Goal: Communication & Community: Answer question/provide support

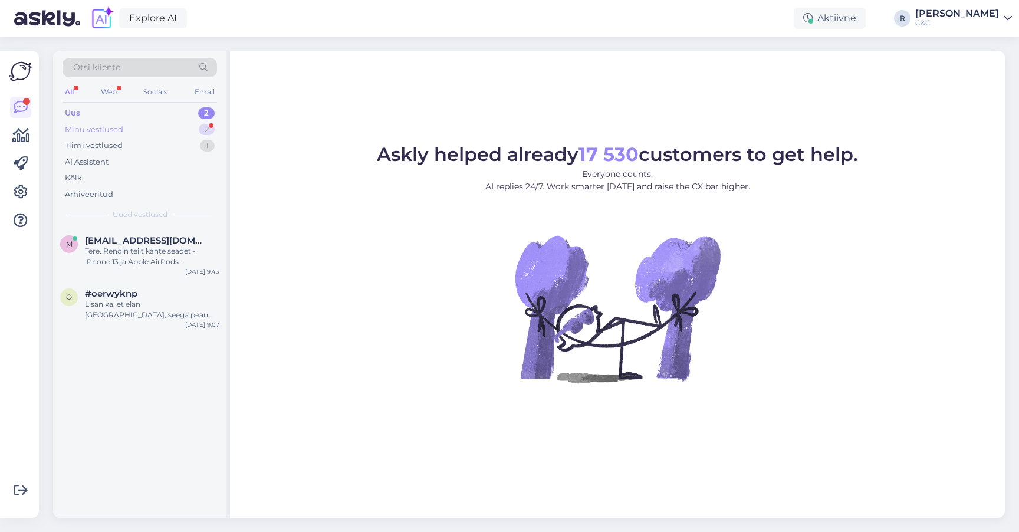
click at [180, 129] on div "Minu vestlused 2" at bounding box center [140, 129] width 154 height 17
click at [162, 119] on div "Uus 2" at bounding box center [140, 113] width 154 height 17
click at [162, 111] on div "Uus 2" at bounding box center [140, 113] width 154 height 17
click at [145, 260] on div "Tere. Rendin teilt kahte seadet - iPhone 13 ja Apple AirPods kõrvaklapid. Eile …" at bounding box center [152, 256] width 134 height 21
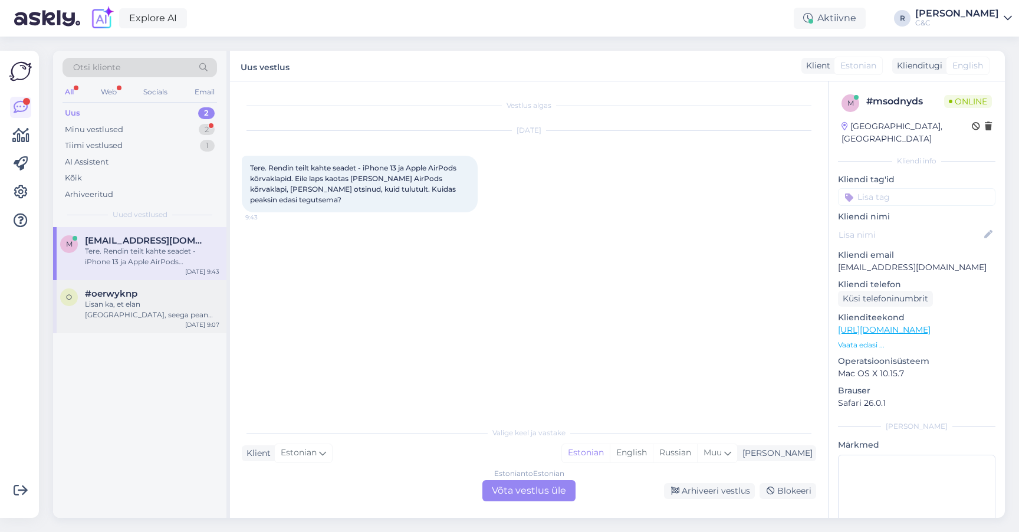
click at [151, 297] on div "#oerwyknp" at bounding box center [152, 293] width 134 height 11
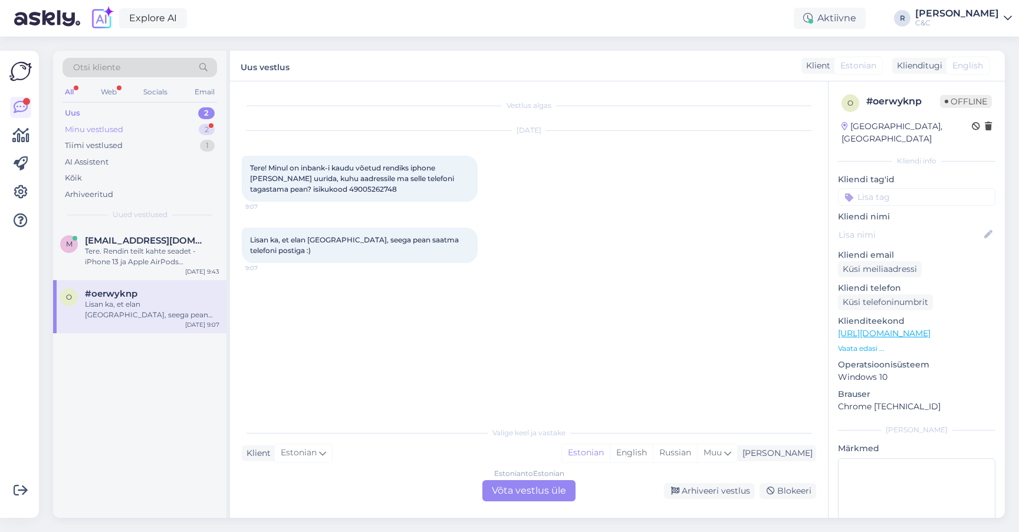
click at [172, 132] on div "Minu vestlused 2" at bounding box center [140, 129] width 154 height 17
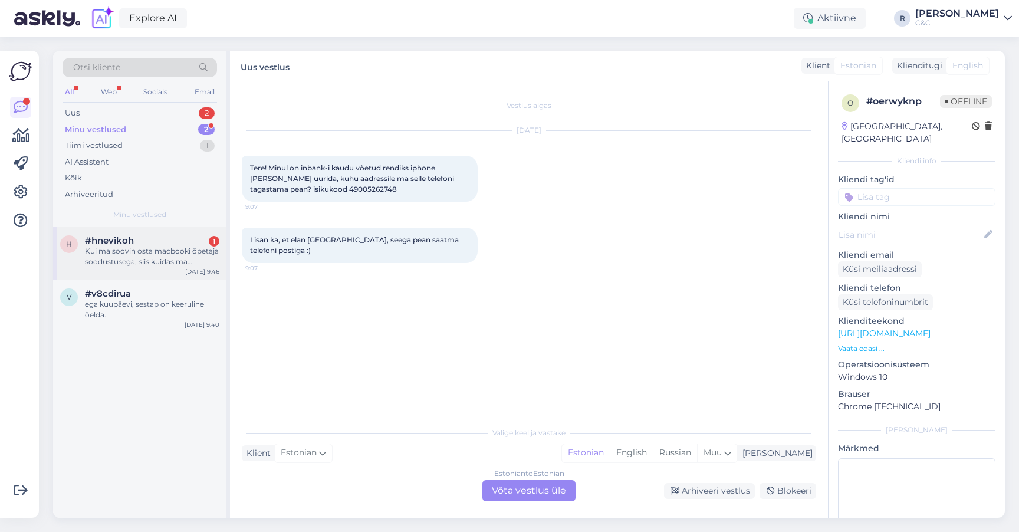
click at [124, 270] on div "h #hnevikoh 1 Kui ma soovin osta macbooki õpetaja soodustusega, siis kuidas ma …" at bounding box center [139, 253] width 173 height 53
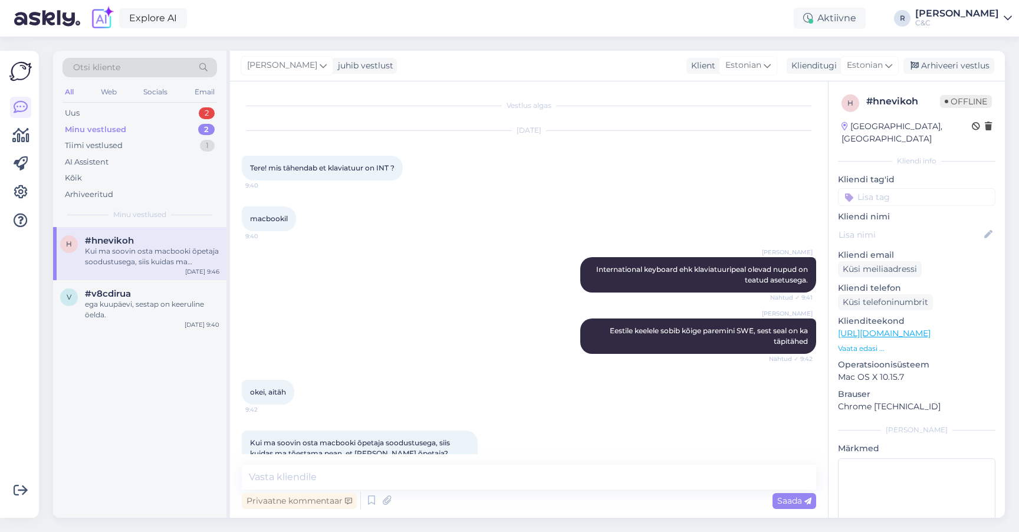
scroll to position [25, 0]
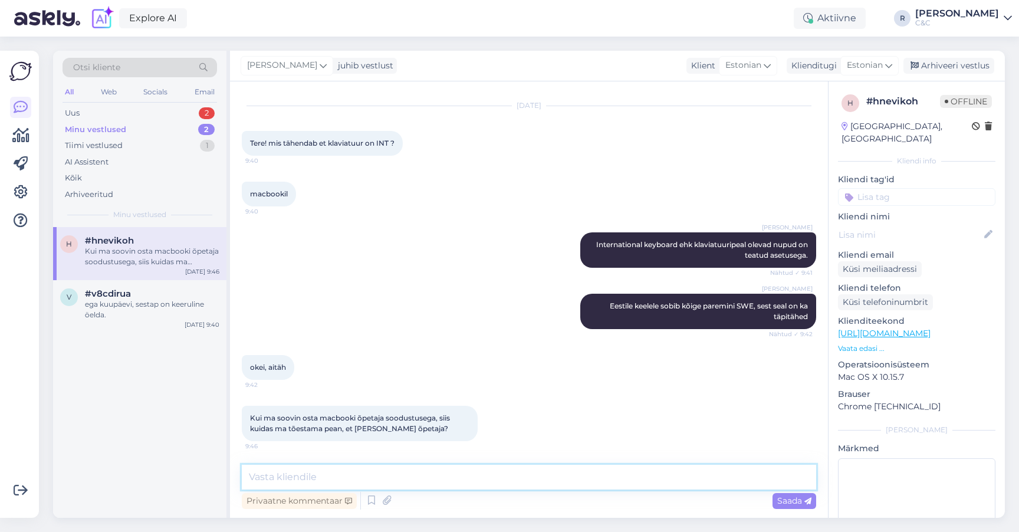
click at [465, 483] on textarea at bounding box center [529, 477] width 574 height 25
type textarea "ITIC kaart on tarvis."
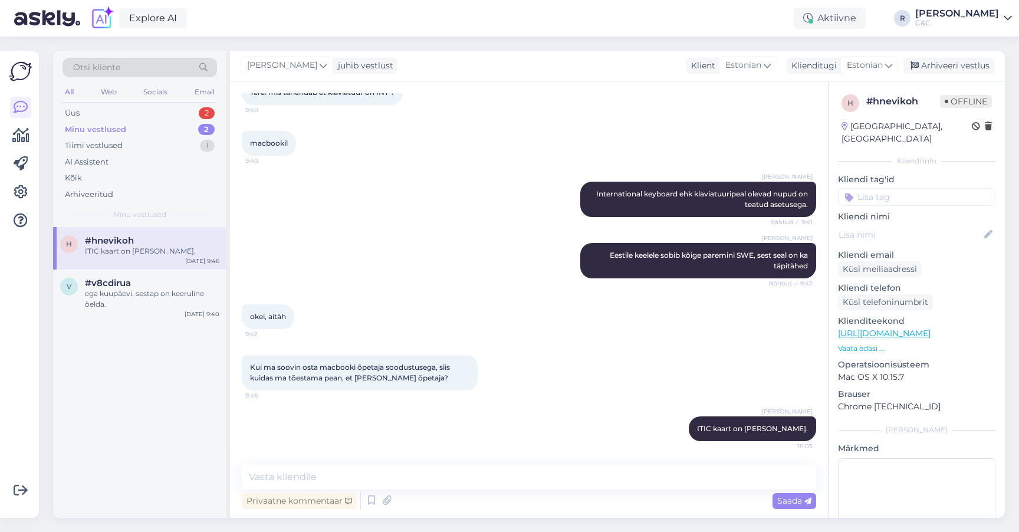
click at [613, 160] on div "macbookil 9:40" at bounding box center [529, 143] width 574 height 51
click at [944, 61] on div "Arhiveeri vestlus" at bounding box center [948, 66] width 91 height 16
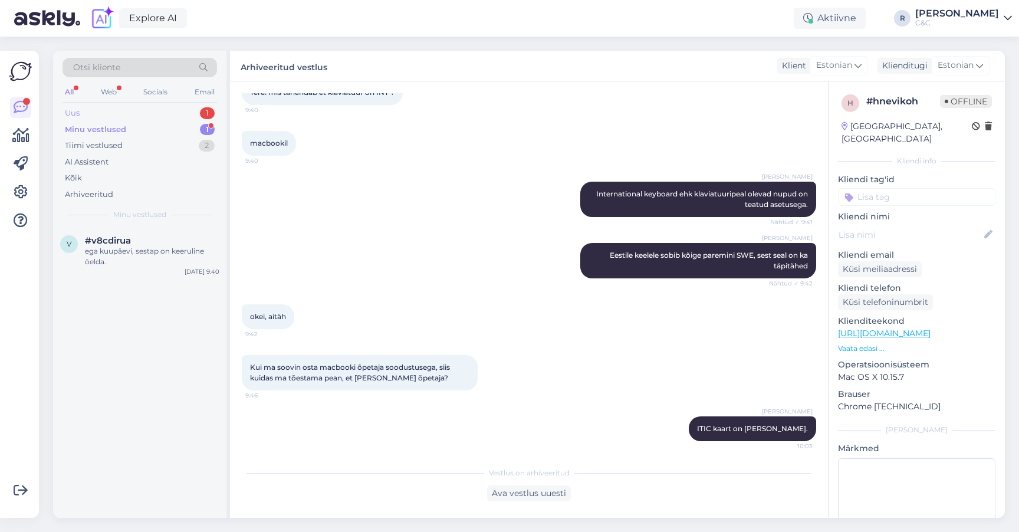
click at [175, 115] on div "Uus 1" at bounding box center [140, 113] width 154 height 17
click at [137, 213] on span "Uued vestlused" at bounding box center [140, 214] width 55 height 11
click at [131, 237] on span "#oerwyknp" at bounding box center [111, 240] width 52 height 11
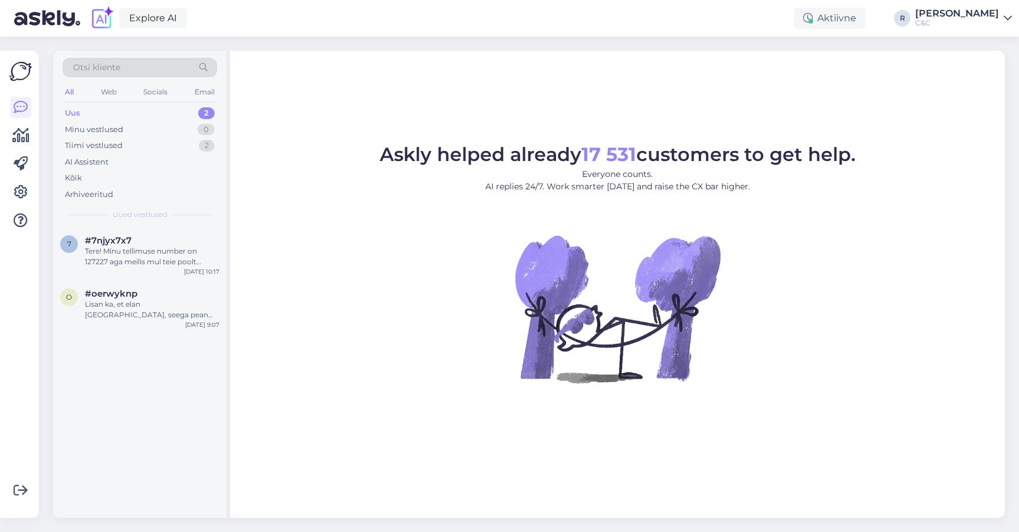
click at [203, 112] on div "2" at bounding box center [206, 113] width 17 height 12
click at [151, 255] on div "Tere! Minu tellimuse number on 127227 aga meilis mul teie poolt mingit kinnitus…" at bounding box center [152, 256] width 134 height 21
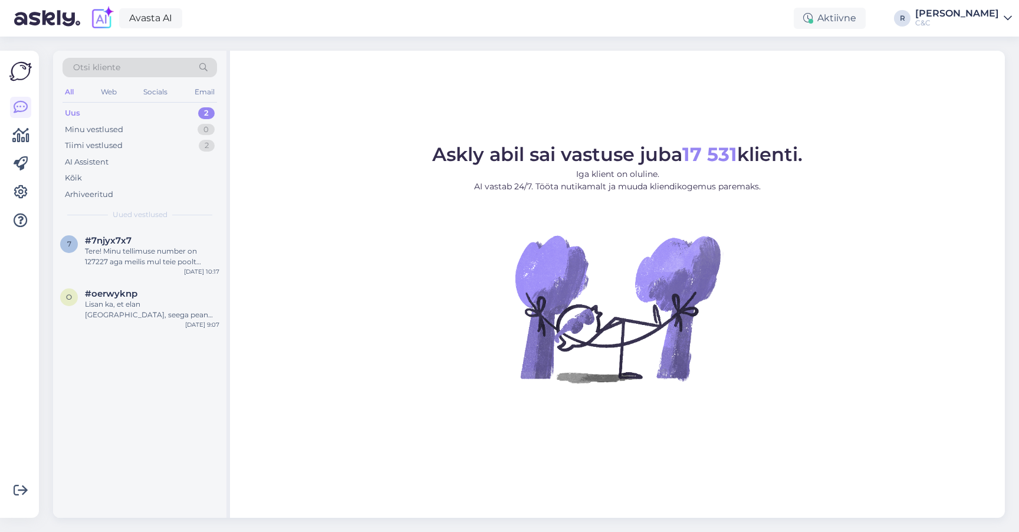
click at [162, 111] on div "Uus 2" at bounding box center [140, 113] width 154 height 17
click at [131, 243] on div "#7njyx7x7" at bounding box center [152, 240] width 134 height 11
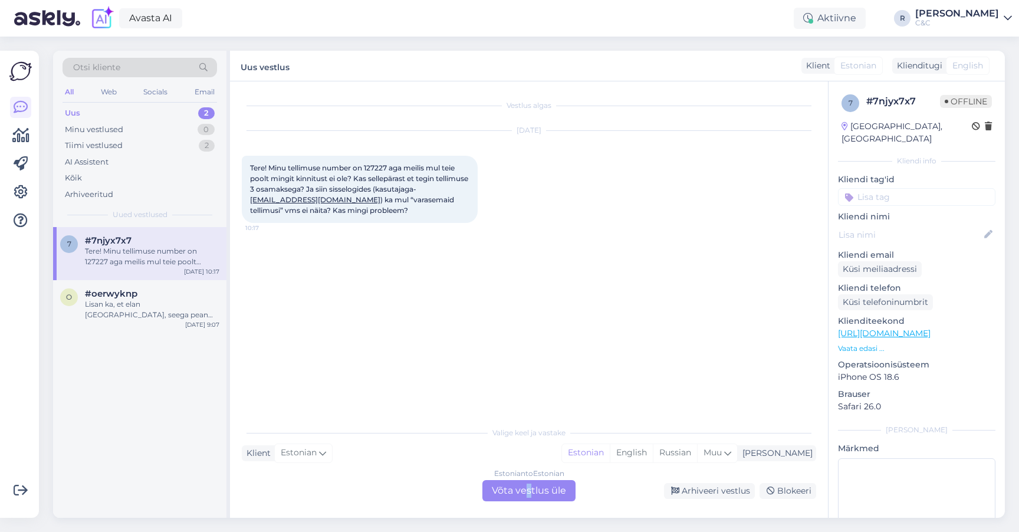
click at [528, 494] on div "Estonian to Estonian Võta vestlus üle" at bounding box center [528, 490] width 93 height 21
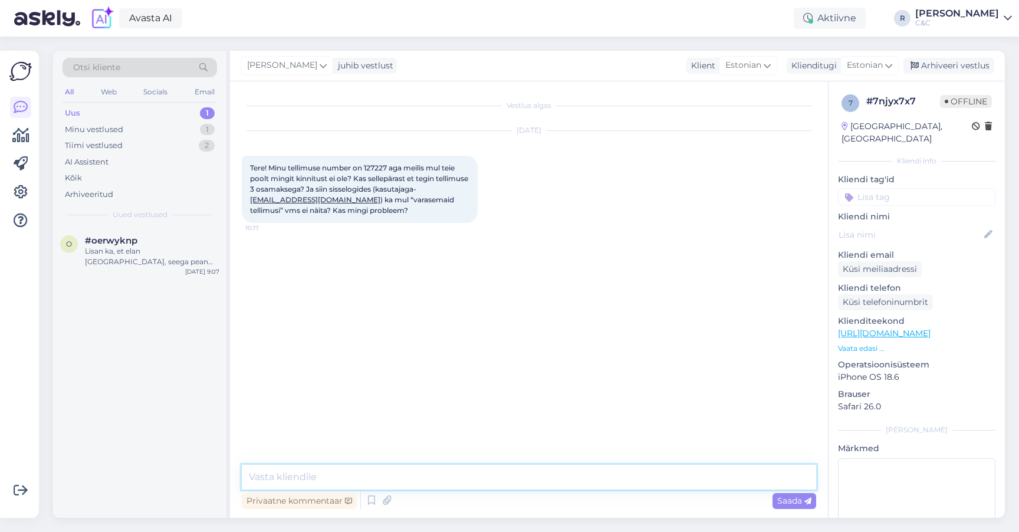
click at [473, 476] on textarea at bounding box center [529, 477] width 574 height 25
type textarea "Tere!"
click at [180, 262] on div "Lisan ka, et elan Saaremaal, seega pean saatma telefoni postiga :)" at bounding box center [152, 256] width 134 height 21
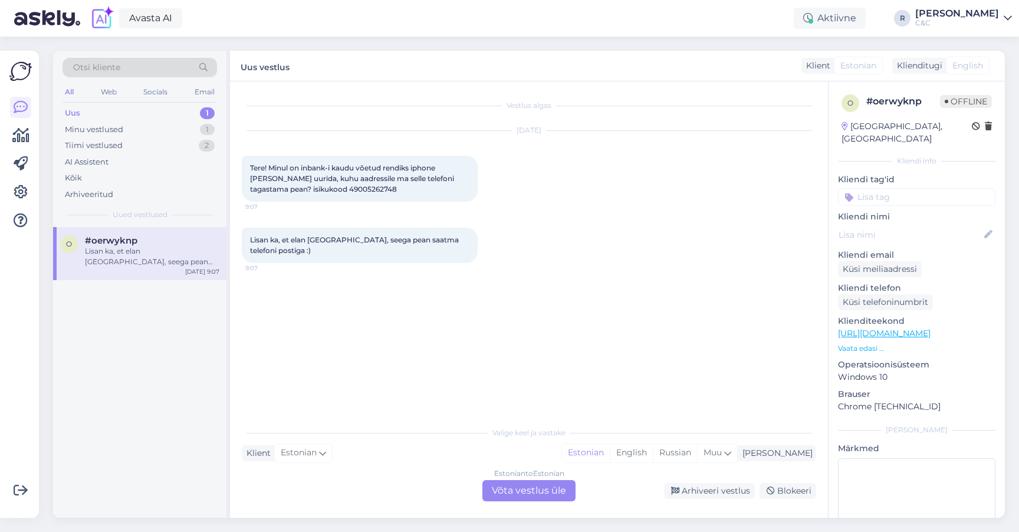
click at [517, 496] on div "Estonian to Estonian Võta vestlus üle" at bounding box center [528, 490] width 93 height 21
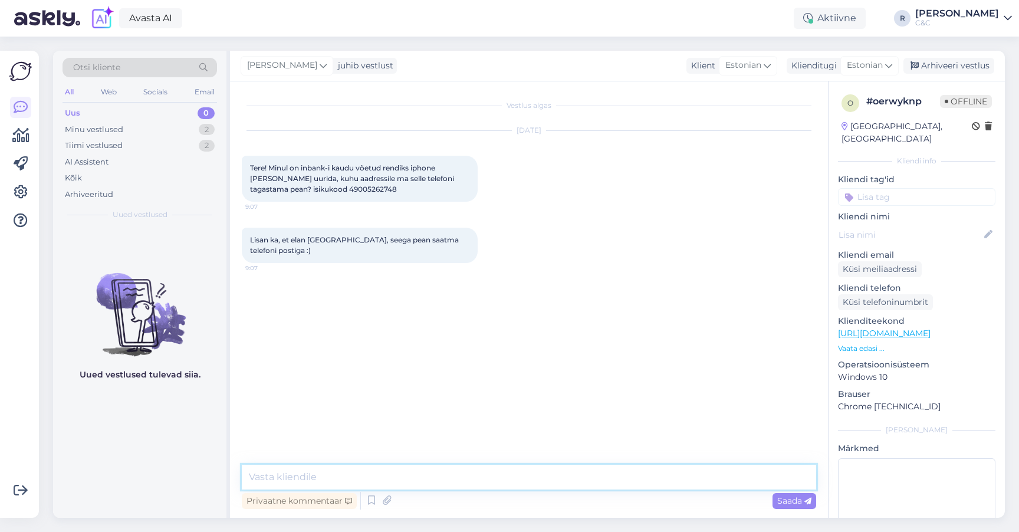
click at [446, 486] on textarea at bounding box center [529, 477] width 574 height 25
type textarea "Tere!"
click at [166, 130] on div "Minu vestlused 2" at bounding box center [140, 129] width 154 height 17
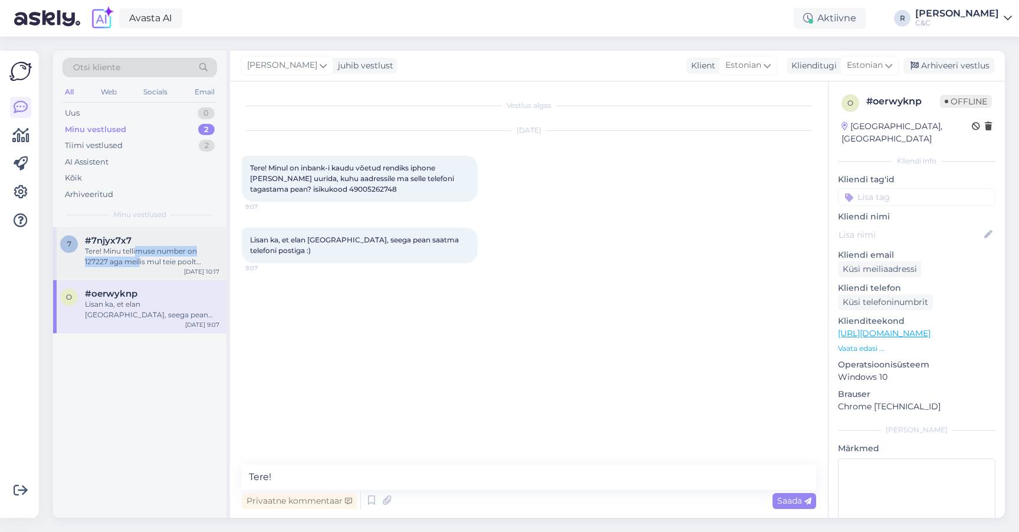
click at [140, 254] on div "Tere! Minu tellimuse number on 127227 aga meilis mul teie poolt mingit kinnitus…" at bounding box center [152, 256] width 134 height 21
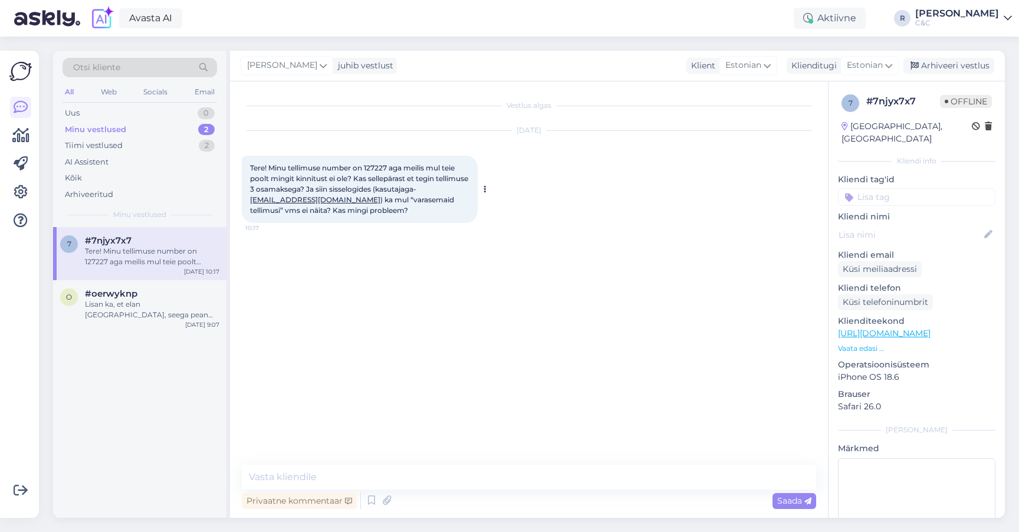
click at [384, 166] on span "Tere! Minu tellimuse number on 127227 aga meilis mul teie poolt mingit kinnitus…" at bounding box center [360, 188] width 220 height 51
copy span "127227"
drag, startPoint x: 343, startPoint y: 201, endPoint x: 251, endPoint y: 202, distance: 92.0
click at [251, 202] on span "Tere! Minu tellimuse number on 127227 aga meilis mul teie poolt mingit kinnitus…" at bounding box center [360, 188] width 220 height 51
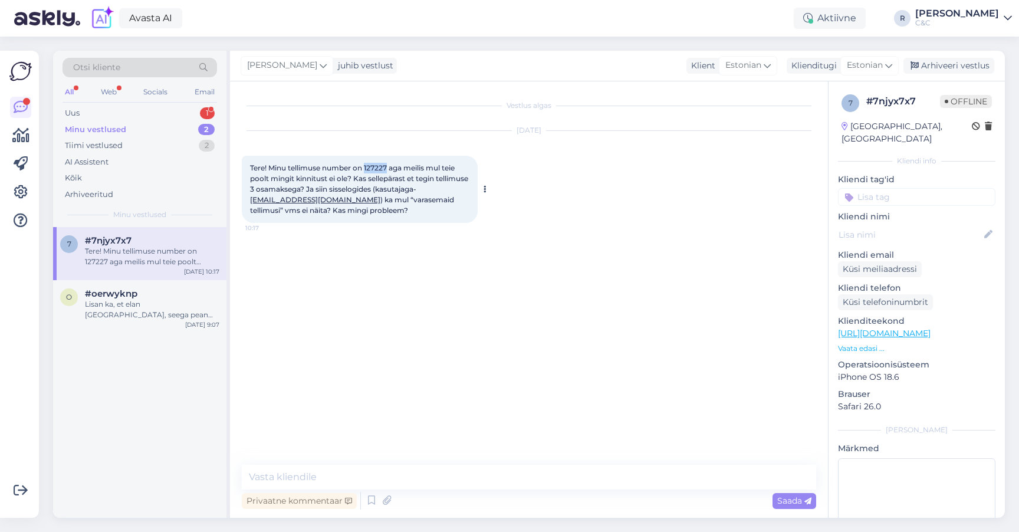
copy span "Tere! Minu tellimuse number on 127227 aga meilis mul teie poolt mingit kinnitus…"
click at [375, 467] on textarea at bounding box center [529, 477] width 574 height 25
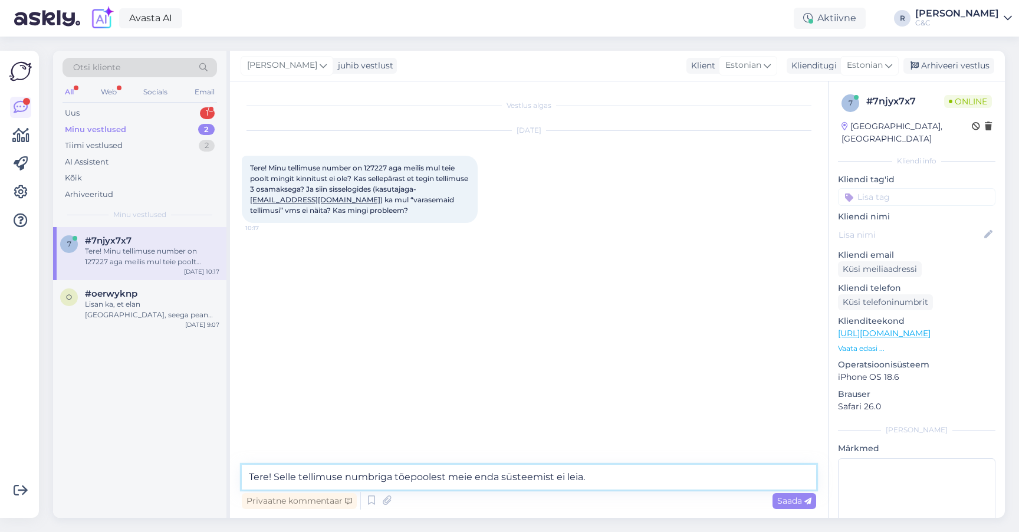
type textarea "Tere! Selle tellimuse numbriga tõepoolest meie enda süsteemist ei leia."
click at [580, 301] on div "Vestlus algas Oct 8 2025 Tere! Minu tellimuse number on 127227 aga meilis mul t…" at bounding box center [534, 273] width 585 height 361
click at [612, 481] on textarea "Tere! Selle tellimuse numbriga tõepoolest meie enda süsteemist ei leia." at bounding box center [529, 477] width 574 height 25
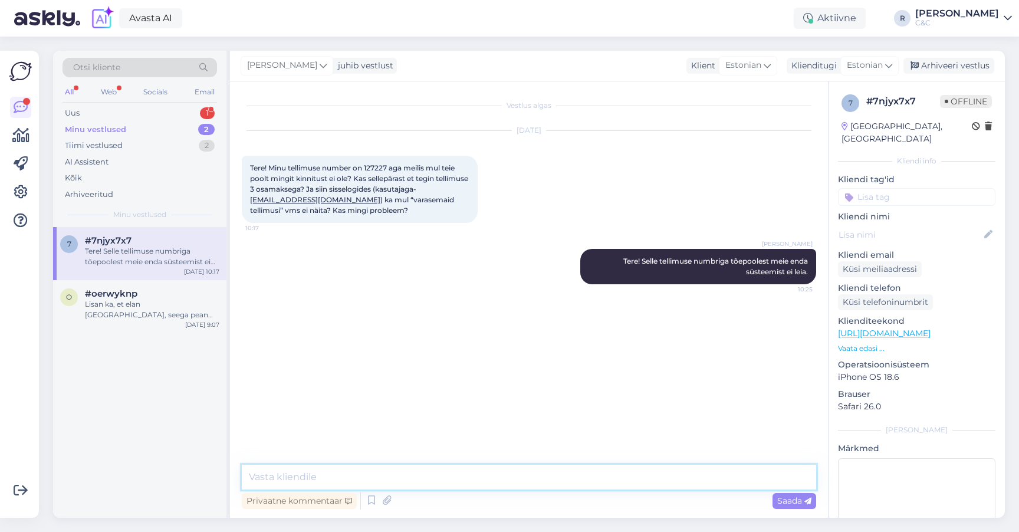
click at [472, 473] on textarea at bounding box center [529, 477] width 574 height 25
click at [492, 437] on div "Vestlus algas Oct 8 2025 Tere! Minu tellimuse number on 127227 aga meilis mul t…" at bounding box center [534, 273] width 585 height 361
click at [442, 475] on textarea at bounding box center [529, 477] width 574 height 25
type textarea "Vaadake korra üle, ega mingit trükiviga ei olnud?"
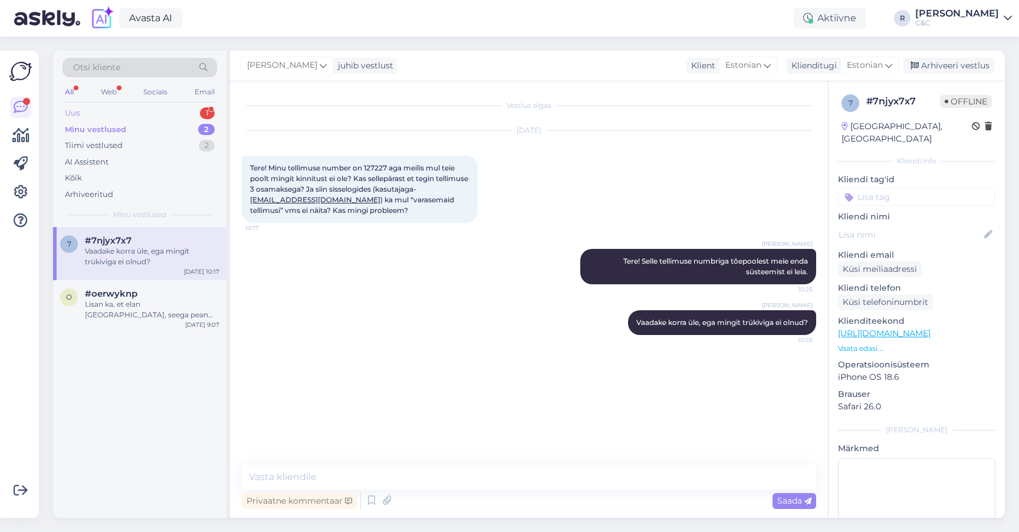
click at [194, 108] on div "Uus 1" at bounding box center [140, 113] width 154 height 17
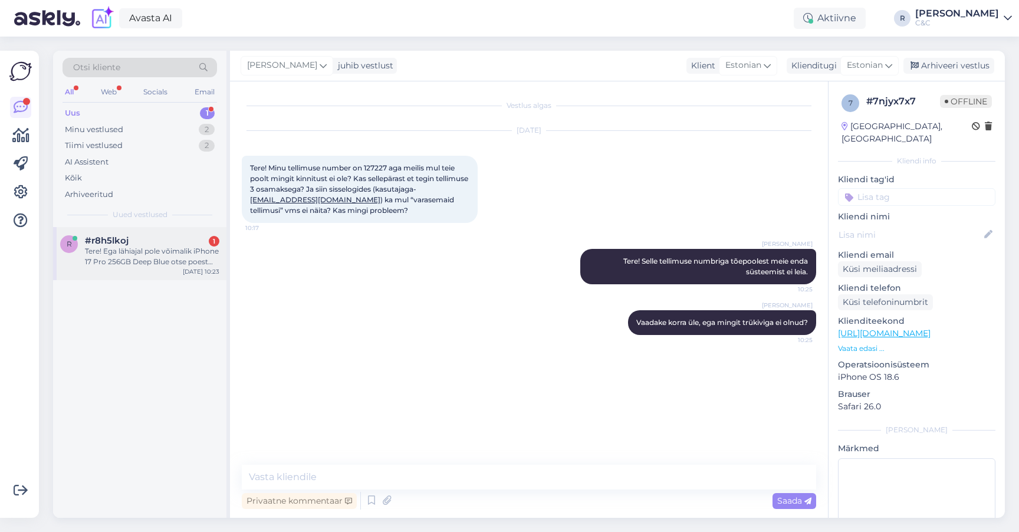
click at [143, 269] on div "r #r8h5lkoj 1 Tere! Ega lähiajal pole võimalik iPhone 17 Pro 256GB Deep Blue ot…" at bounding box center [139, 253] width 173 height 53
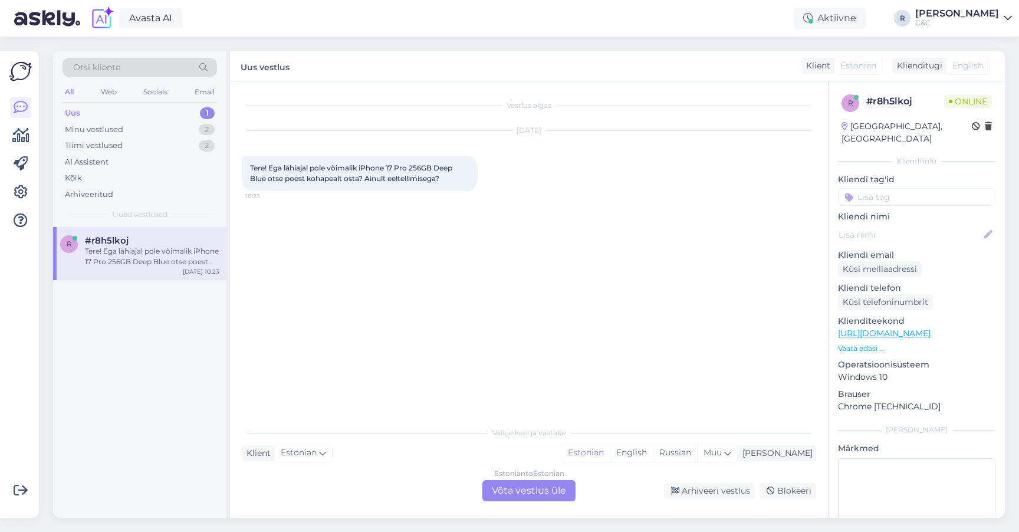
click at [518, 486] on div "Estonian to Estonian Võta vestlus üle" at bounding box center [528, 490] width 93 height 21
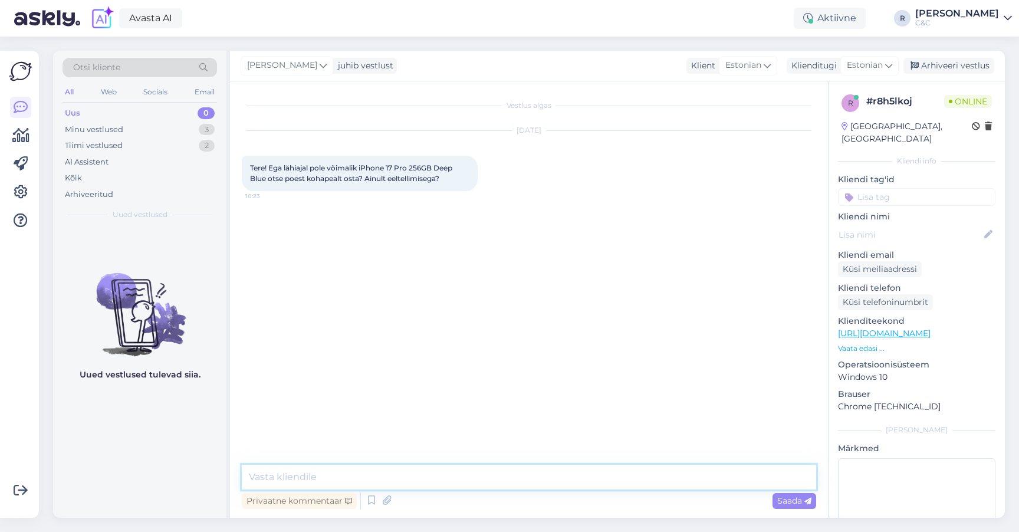
click at [484, 484] on textarea at bounding box center [529, 477] width 574 height 25
type textarea "Tere! Kahjuks ainult eeltellimisega."
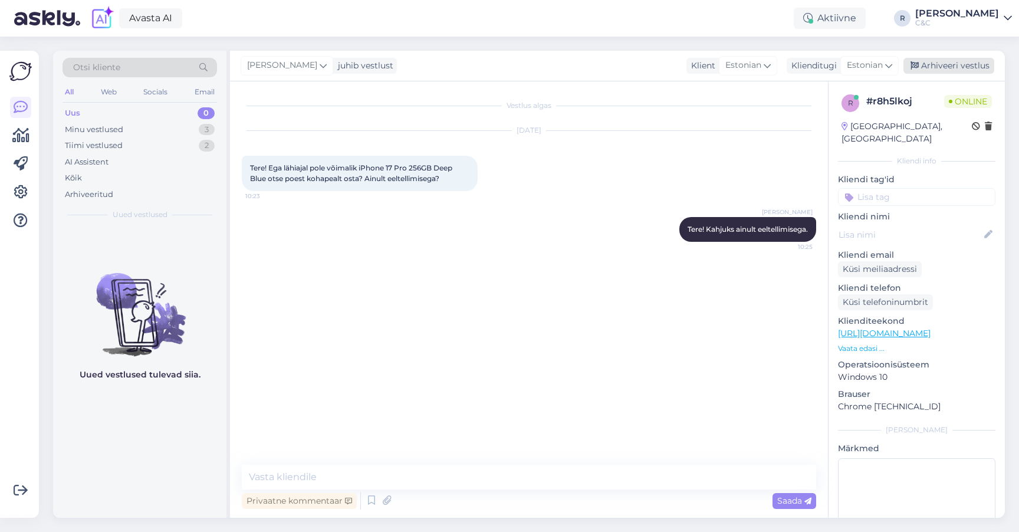
click at [972, 65] on div "Arhiveeri vestlus" at bounding box center [948, 66] width 91 height 16
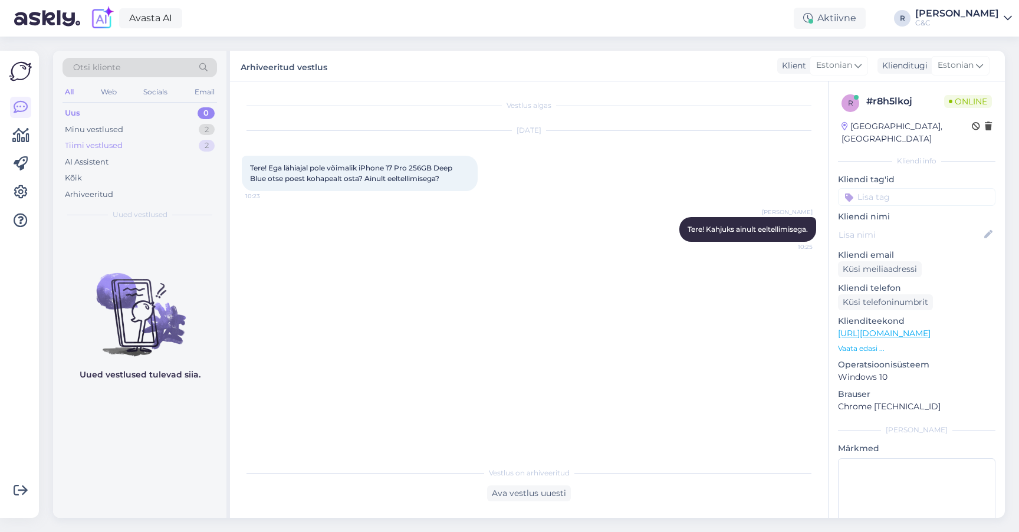
click at [185, 139] on div "Tiimi vestlused 2" at bounding box center [140, 145] width 154 height 17
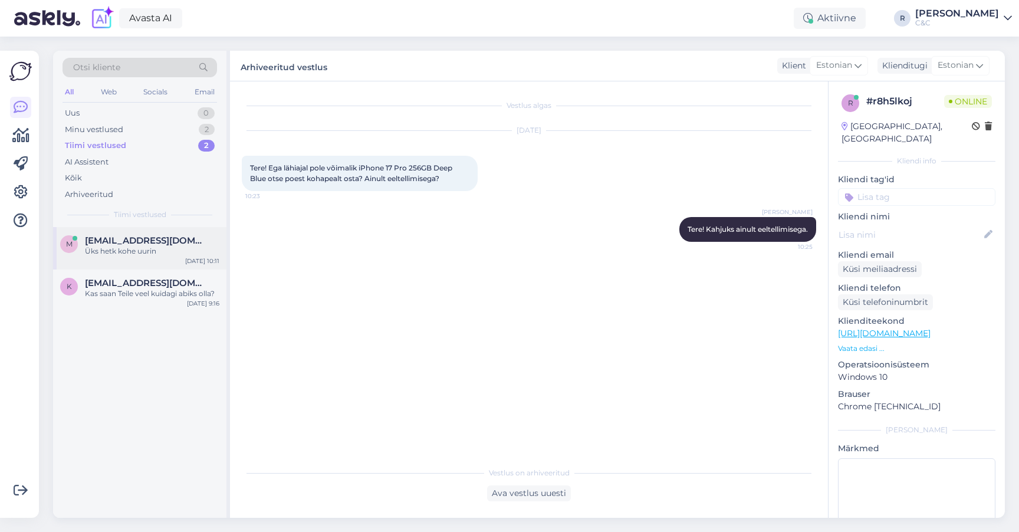
click at [149, 246] on div "Üks hetk kohe uurin" at bounding box center [152, 251] width 134 height 11
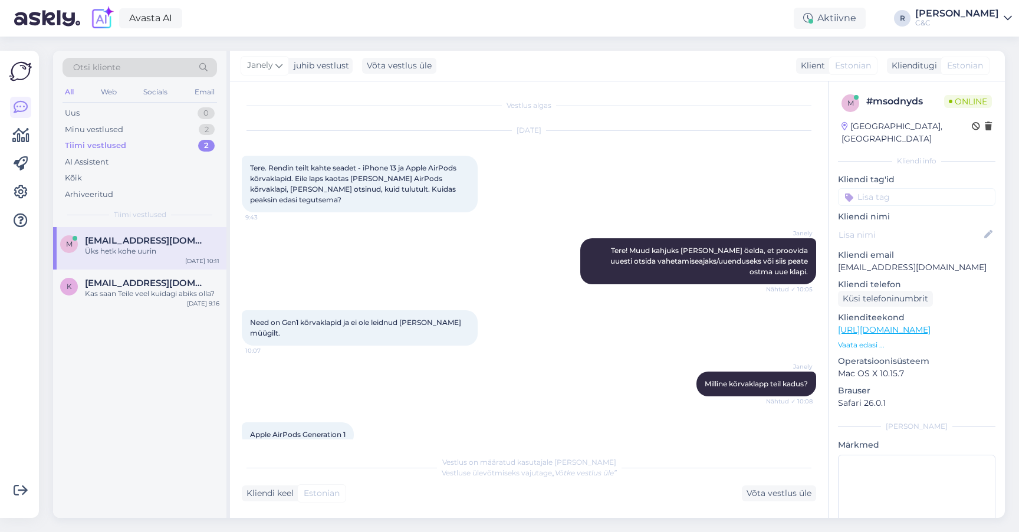
scroll to position [152, 0]
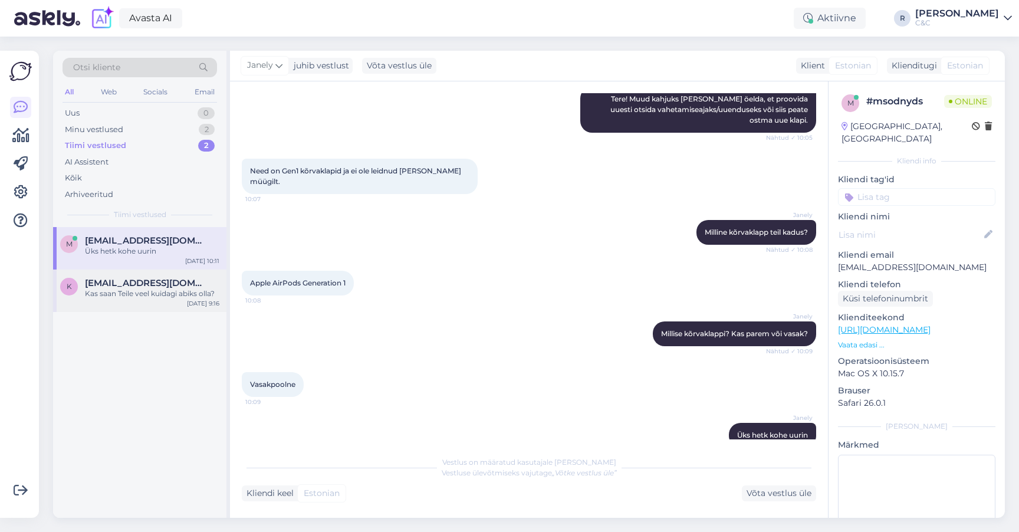
click at [139, 282] on span "kudres.laats@gmail.com" at bounding box center [146, 283] width 123 height 11
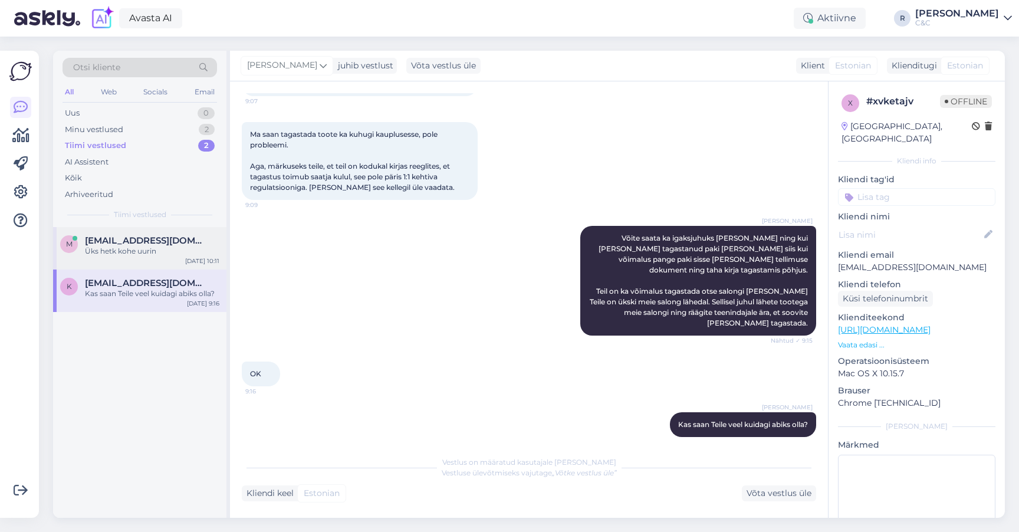
click at [148, 246] on div "Üks hetk kohe uurin" at bounding box center [152, 251] width 134 height 11
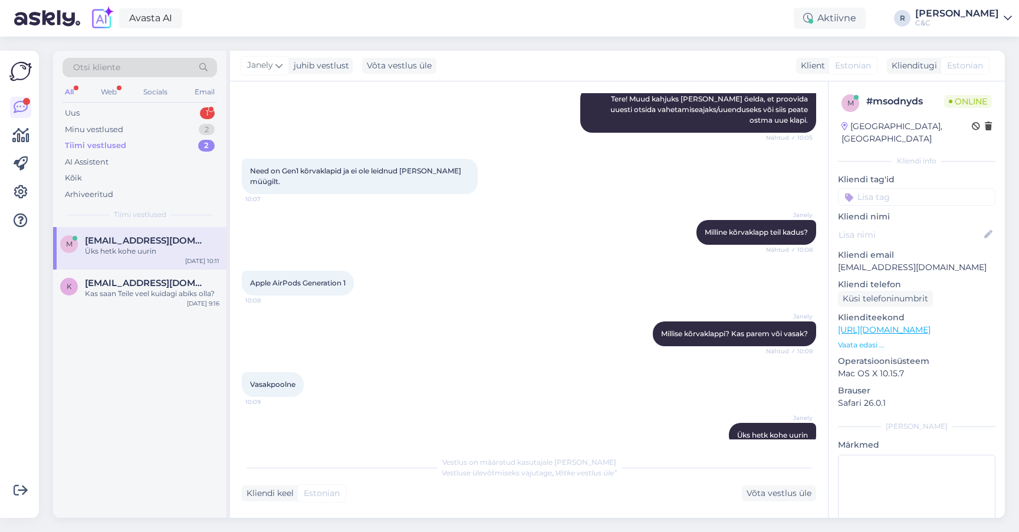
click at [464, 430] on div "Janely Üks hetk kohe uurin 10:11" at bounding box center [529, 435] width 574 height 51
click at [761, 486] on div "Võta vestlus üle" at bounding box center [779, 493] width 74 height 16
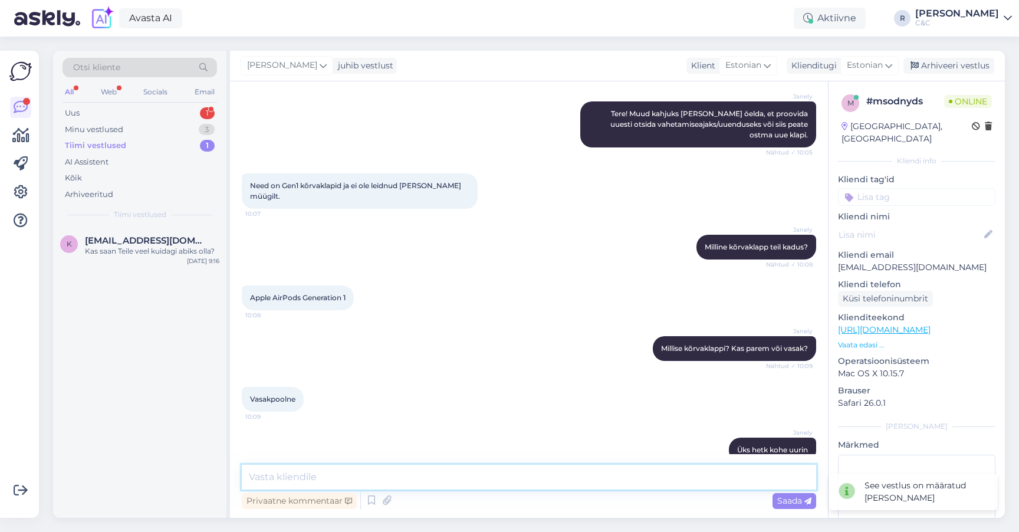
click at [627, 485] on textarea at bounding box center [529, 477] width 574 height 25
type textarea "A"
type textarea "G"
click at [423, 478] on textarea "AirPodsi klapi tükihind on" at bounding box center [529, 477] width 574 height 25
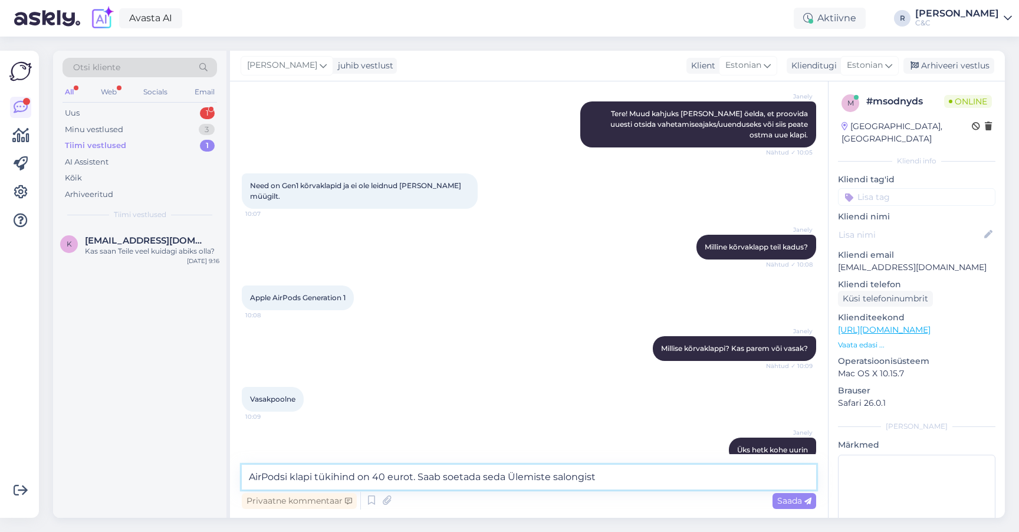
type textarea "AirPodsi klapi tükihind on 40 eurot. Saab soetada seda Ülemiste salongist."
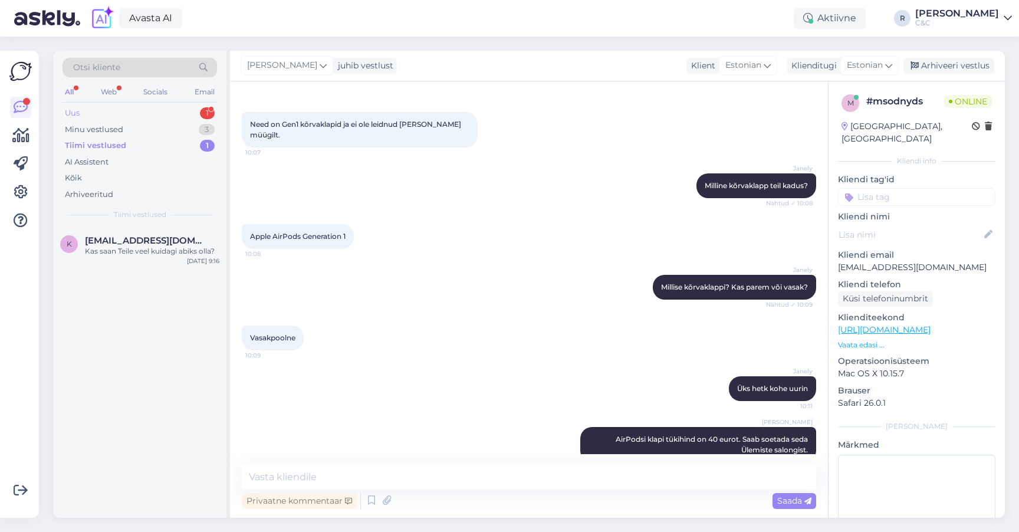
click at [190, 114] on div "Uus 1" at bounding box center [140, 113] width 154 height 17
click at [146, 247] on div "Tere. Millal on oodata iphone 17 Pro max saabumist?" at bounding box center [152, 256] width 134 height 21
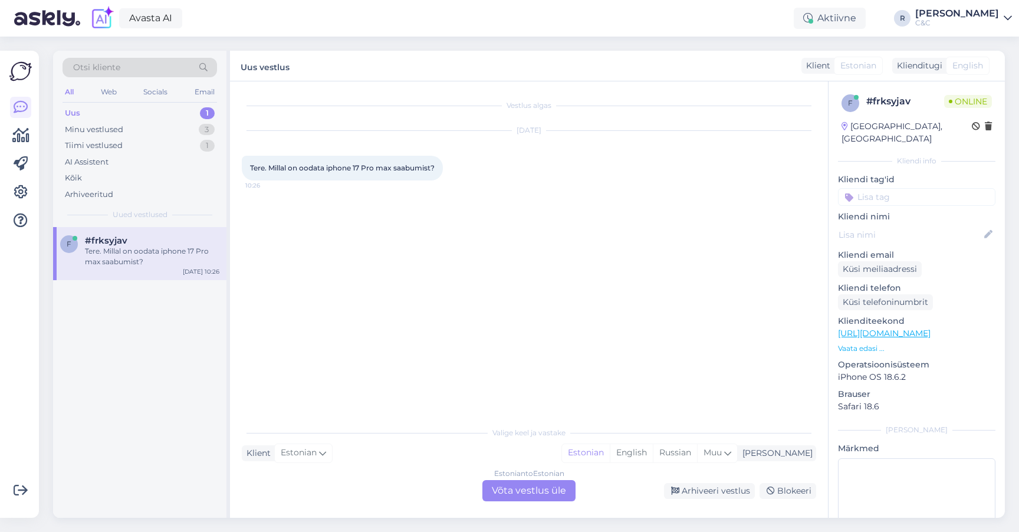
click at [527, 489] on div "Estonian to Estonian Võta vestlus üle" at bounding box center [528, 490] width 93 height 21
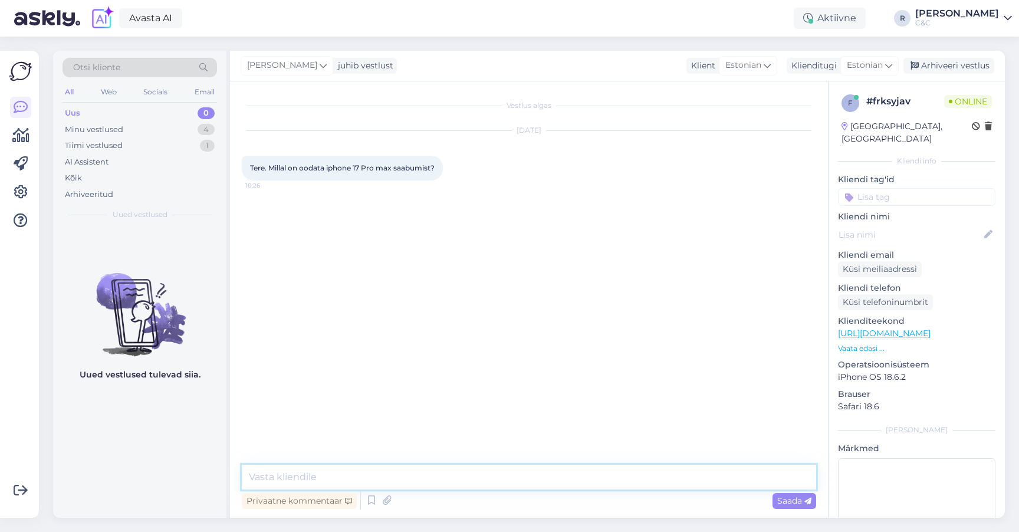
click at [498, 485] on textarea at bounding box center [529, 477] width 574 height 25
click at [479, 492] on div "Privaatne kommentaar Saada" at bounding box center [529, 500] width 574 height 22
click at [479, 485] on textarea at bounding box center [529, 477] width 574 height 25
type textarea "Tere!"
click at [372, 494] on icon at bounding box center [371, 501] width 14 height 18
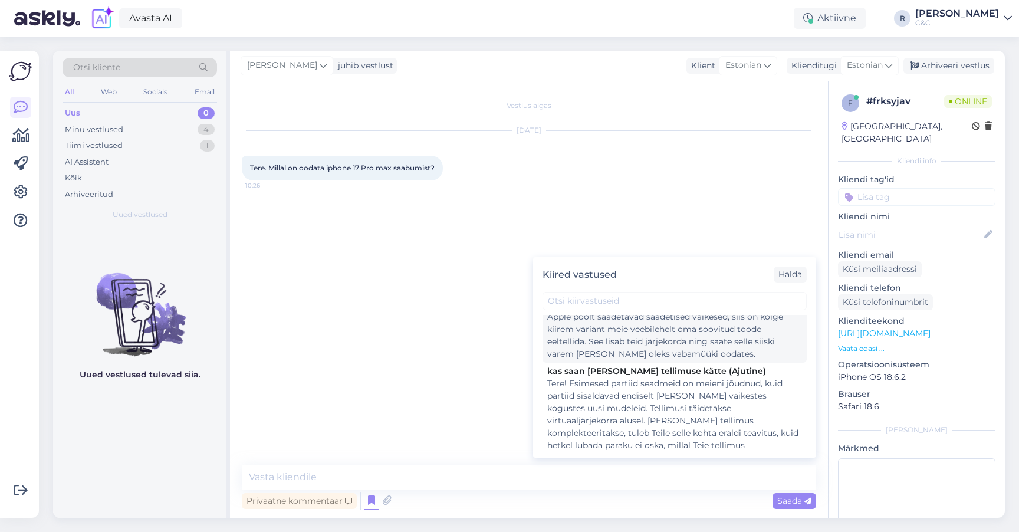
scroll to position [212, 0]
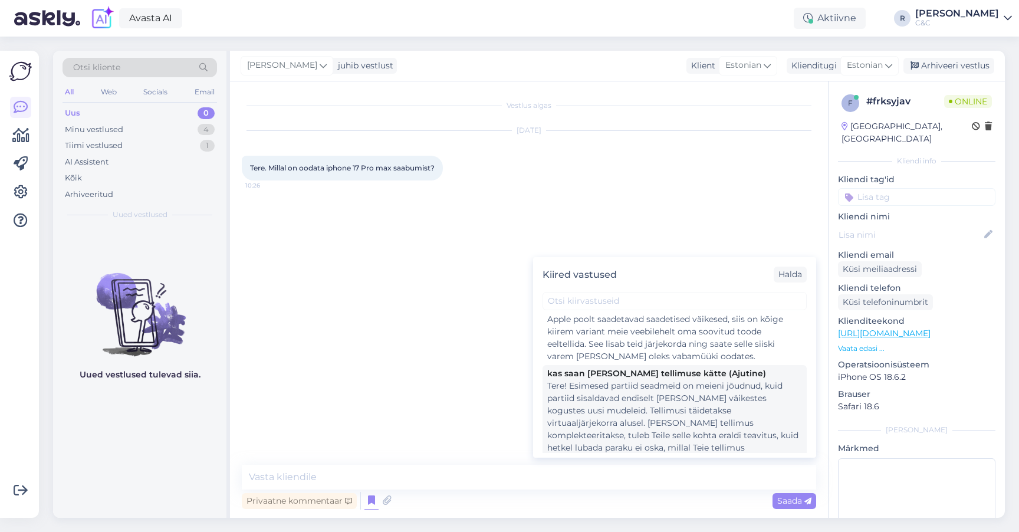
click at [627, 412] on div "Tere! Esimesed partiid seadmeid on meieni jõudnud, kuid partiid sisaldavad endi…" at bounding box center [674, 454] width 255 height 149
type textarea "Tere! Esimesed partiid seadmeid on meieni jõudnud, kuid partiid sisaldavad endi…"
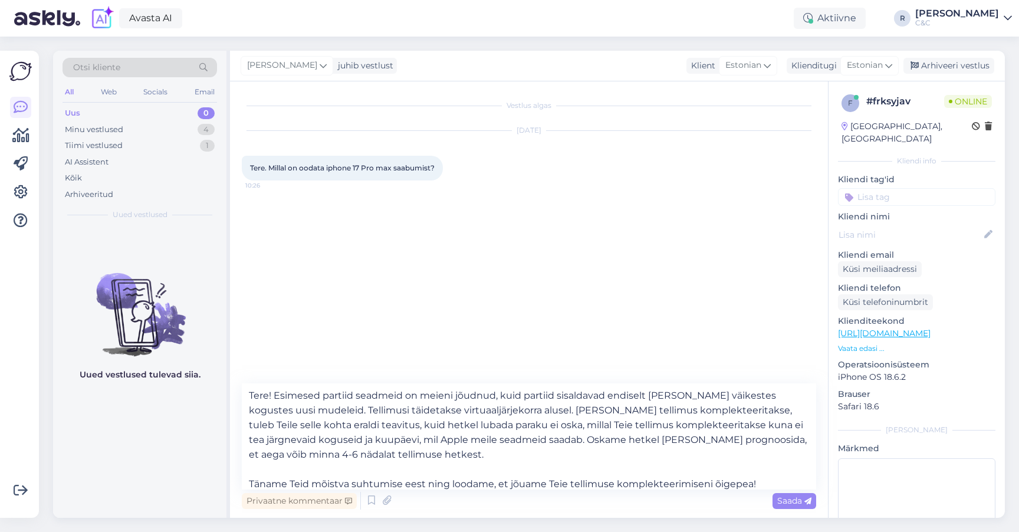
scroll to position [0, 0]
click at [359, 439] on textarea "Tere! Esimesed partiid seadmeid on meieni jõudnud, kuid partiid sisaldavad endi…" at bounding box center [529, 436] width 574 height 106
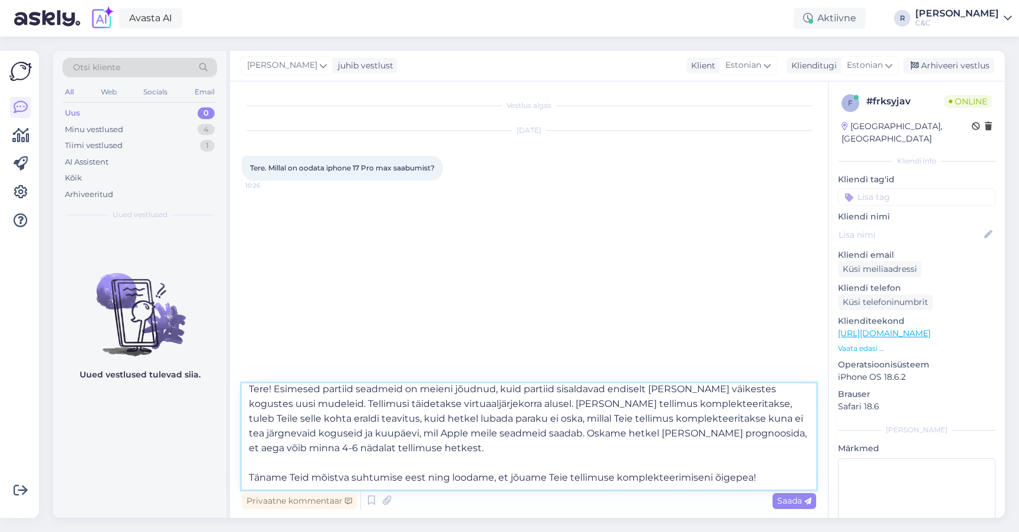
scroll to position [6, 0]
click at [430, 459] on textarea "Tere! Esimesed partiid seadmeid on meieni jõudnud, kuid partiid sisaldavad endi…" at bounding box center [529, 436] width 574 height 106
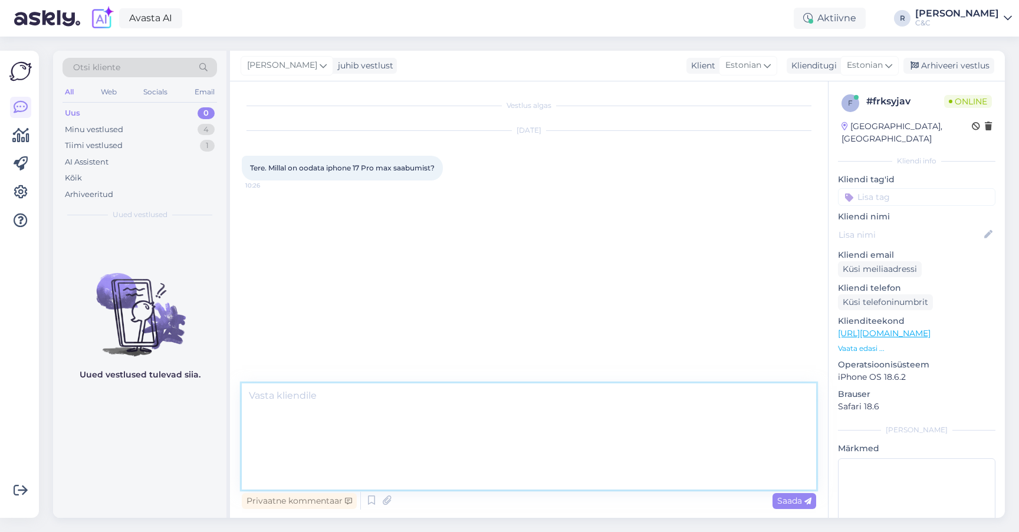
scroll to position [0, 0]
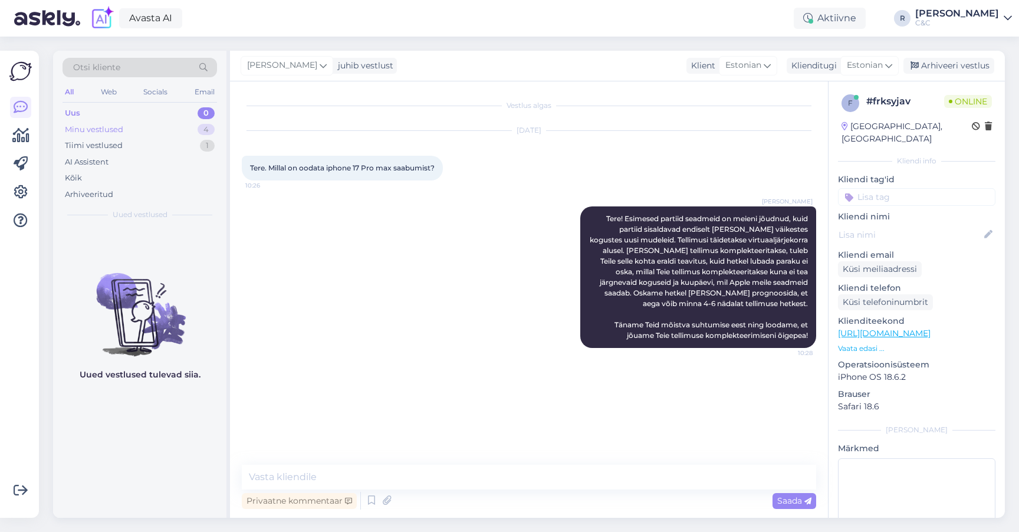
click at [129, 133] on div "Minu vestlused 4" at bounding box center [140, 129] width 154 height 17
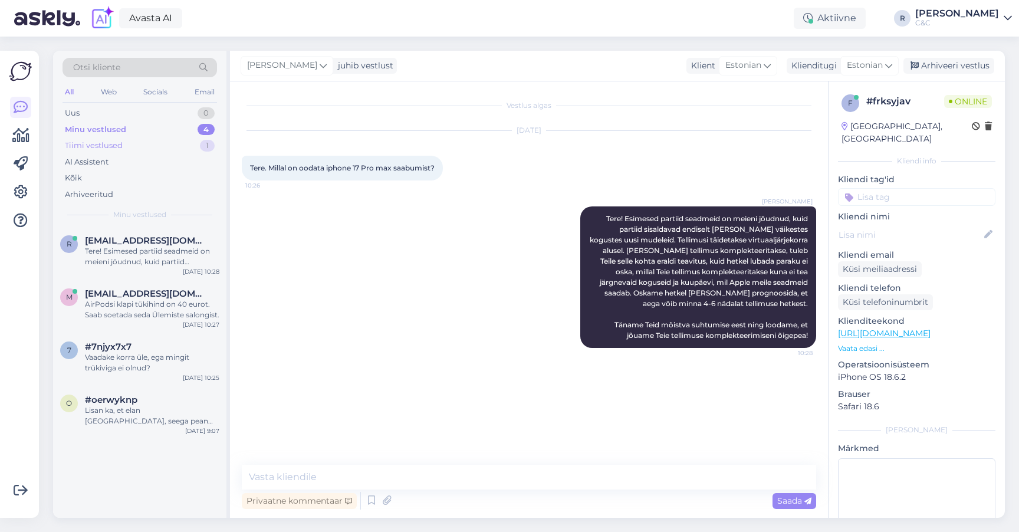
click at [122, 149] on div "Tiimi vestlused 1" at bounding box center [140, 145] width 154 height 17
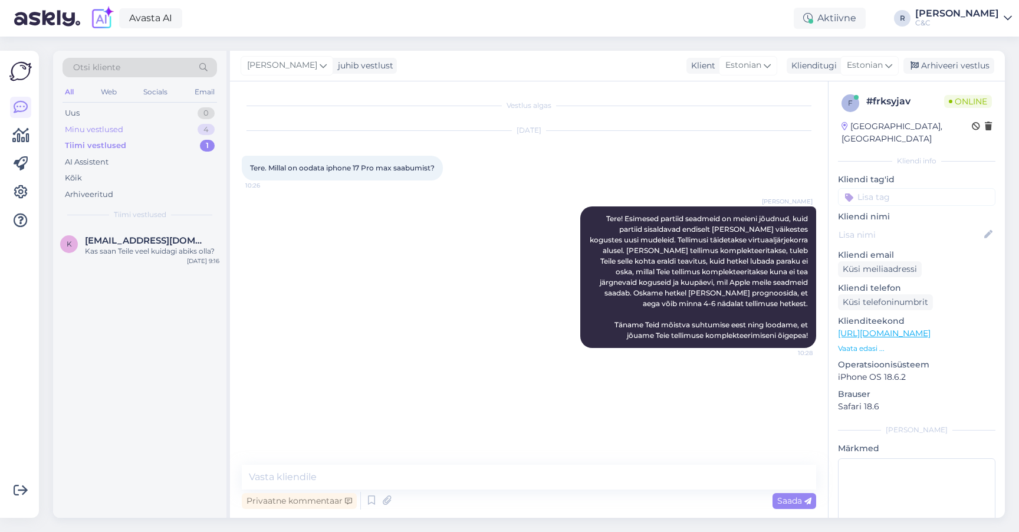
click at [123, 136] on div "Uus 0 Minu vestlused 4 Tiimi vestlused 1 AI Assistent Kõik Arhiveeritud" at bounding box center [140, 153] width 154 height 97
click at [124, 133] on div "Minu vestlused 4" at bounding box center [140, 129] width 154 height 17
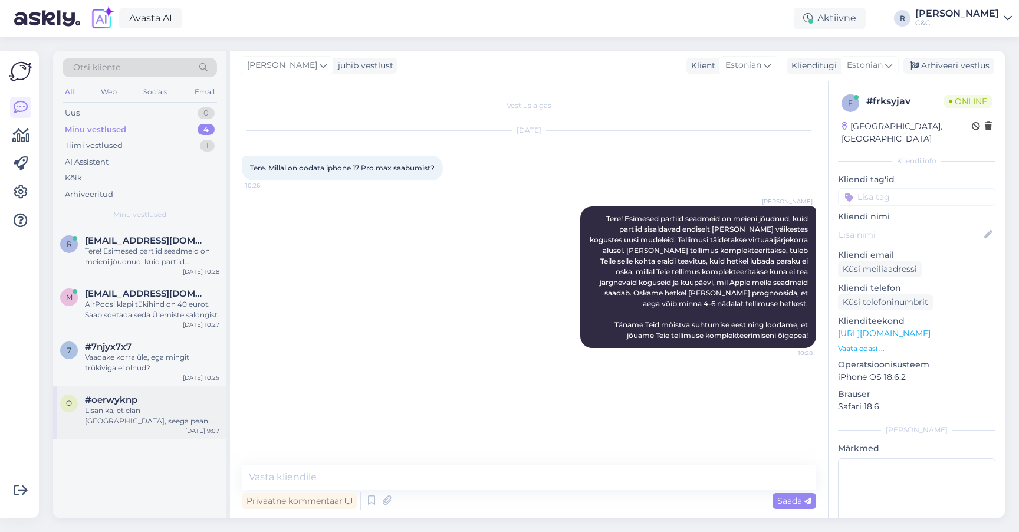
click at [143, 390] on div "o #oerwyknp Lisan ka, et elan Saaremaal, seega pean saatma telefoni postiga :) …" at bounding box center [139, 412] width 173 height 53
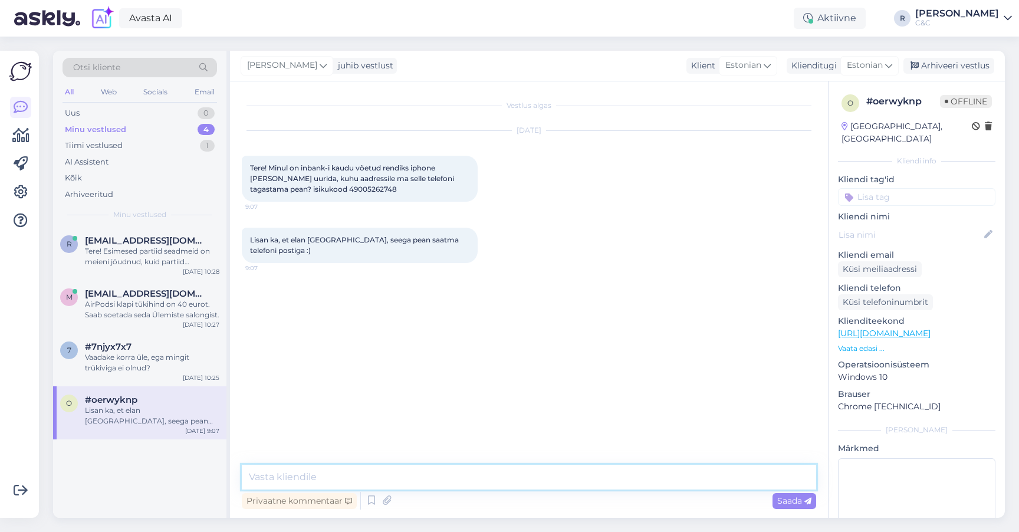
click at [355, 469] on textarea at bounding box center [529, 477] width 574 height 25
type textarea "Tere!"
click at [116, 352] on div "Vaadake korra üle, ega mingit trükiviga ei olnud?" at bounding box center [152, 362] width 134 height 21
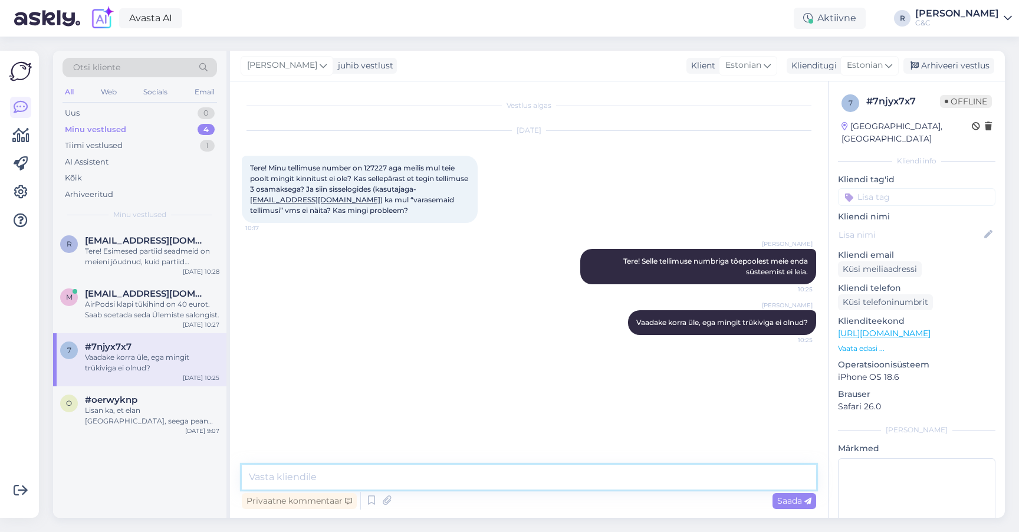
click at [368, 484] on textarea at bounding box center [529, 477] width 574 height 25
click at [155, 252] on div "Tere! Esimesed partiid seadmeid on meieni jõudnud, kuid partiid sisaldavad endi…" at bounding box center [152, 256] width 134 height 21
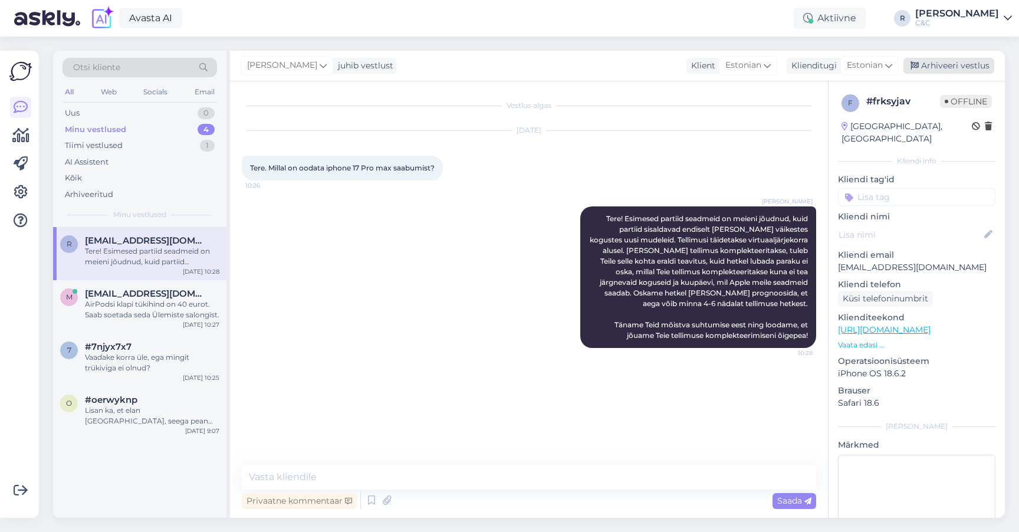
click at [946, 65] on div "Arhiveeri vestlus" at bounding box center [948, 66] width 91 height 16
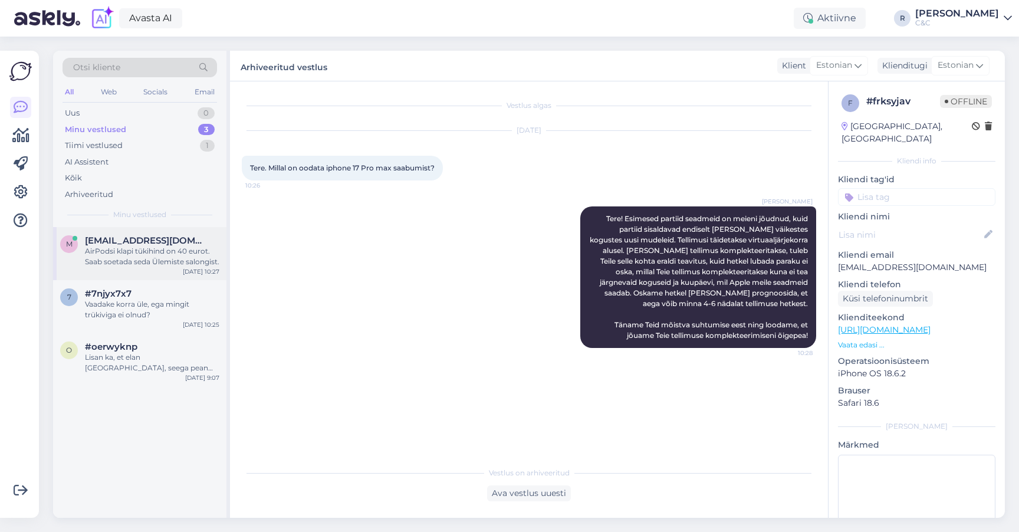
click at [166, 248] on div "AirPodsi klapi tükihind on 40 eurot. Saab soetada seda Ülemiste salongist." at bounding box center [152, 256] width 134 height 21
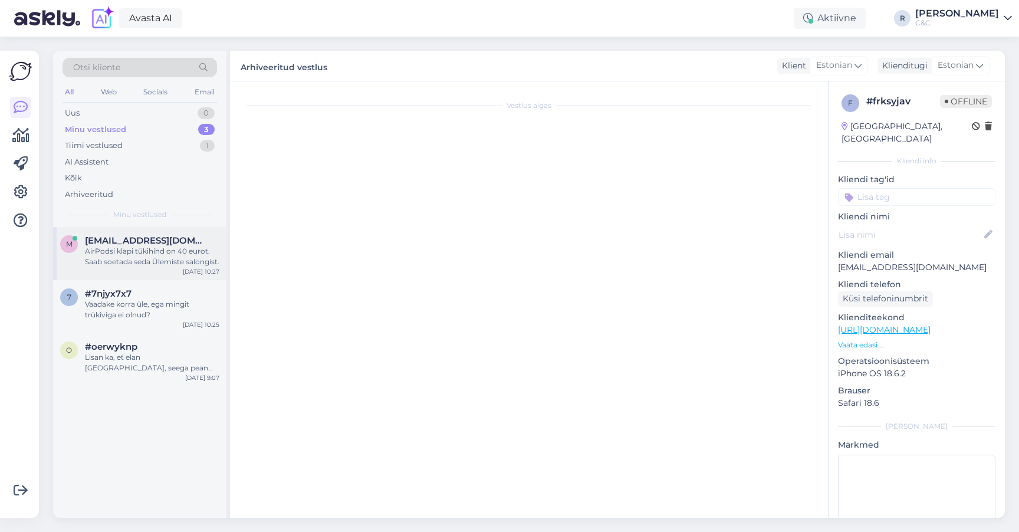
scroll to position [198, 0]
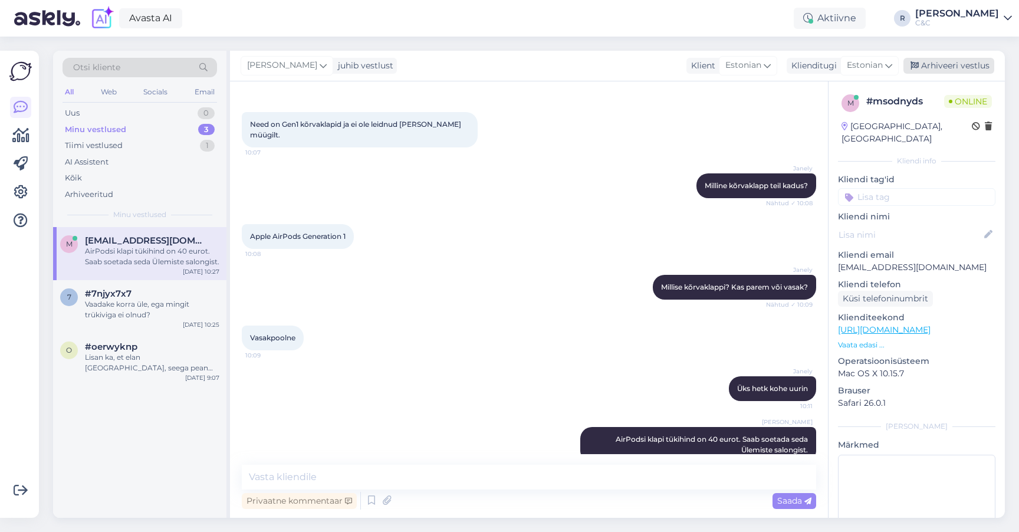
click at [925, 64] on div "Arhiveeri vestlus" at bounding box center [948, 66] width 91 height 16
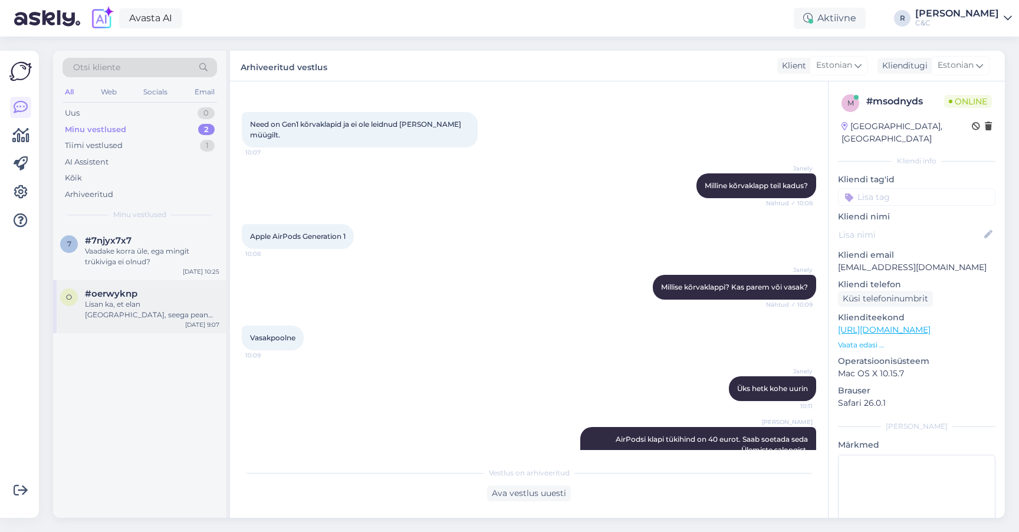
click at [156, 318] on div "o #oerwyknp Lisan ka, et elan Saaremaal, seega pean saatma telefoni postiga :) …" at bounding box center [139, 306] width 173 height 53
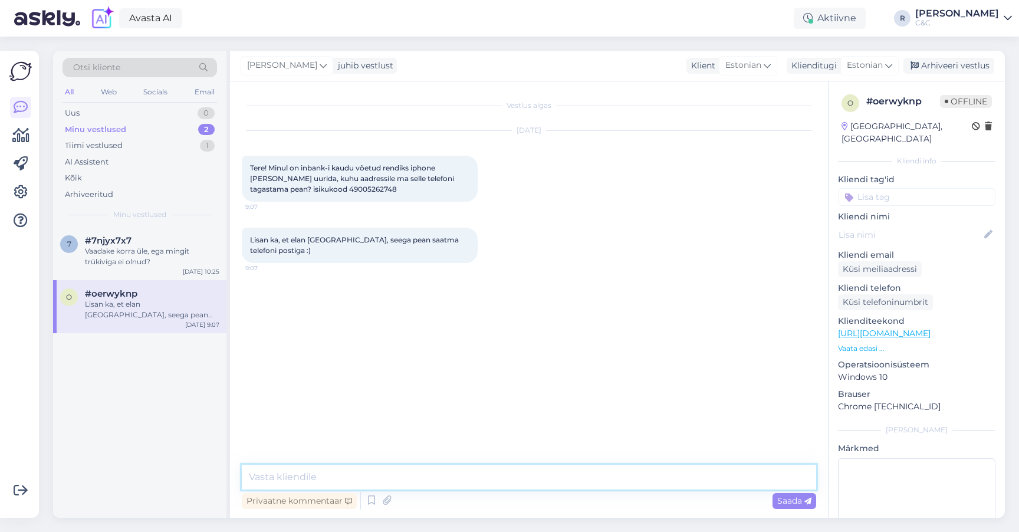
click at [364, 478] on textarea at bounding box center [529, 477] width 574 height 25
paste textarea "Kulleriga saates: Aadressaat: C&C EE OÜ (endine iDeal Group AS), poe aadress, k…"
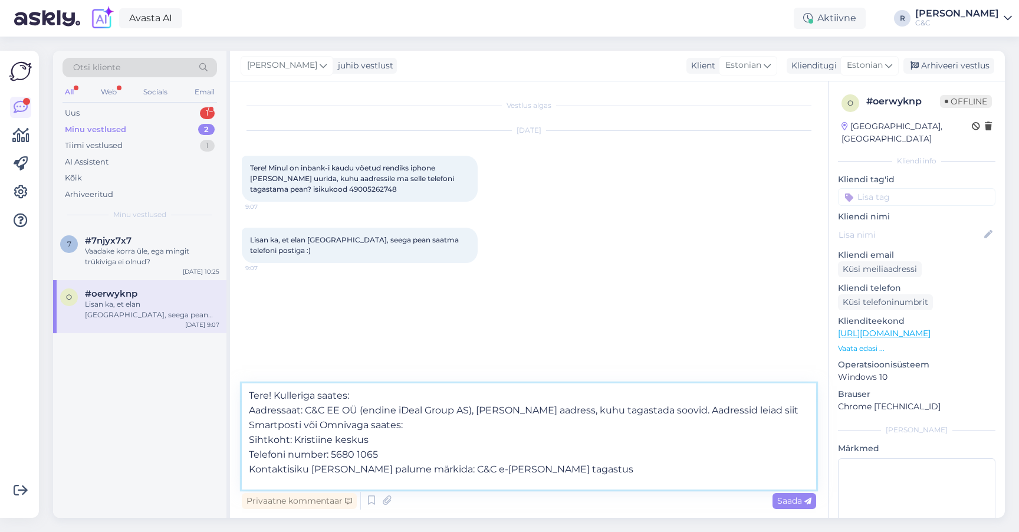
click at [277, 388] on textarea "Tere! Kulleriga saates: Aadressaat: C&C EE OÜ (endine iDeal Group AS), poe aadr…" at bounding box center [529, 436] width 574 height 106
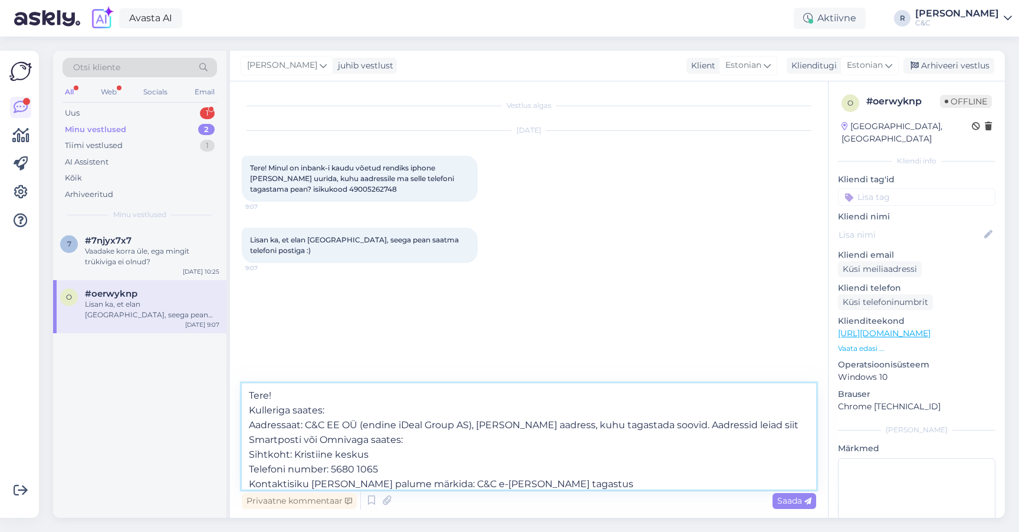
drag, startPoint x: 774, startPoint y: 426, endPoint x: 645, endPoint y: 422, distance: 129.2
click at [645, 422] on textarea "Tere! Kulleriga saates: Aadressaat: C&C EE OÜ (endine iDeal Group AS), poe aadr…" at bounding box center [529, 436] width 574 height 106
drag, startPoint x: 686, startPoint y: 427, endPoint x: 235, endPoint y: 415, distance: 450.7
click at [235, 415] on div "Vestlus algas Oct 8 2025 Tere! Minul on inbank-i kaudu võetud rendiks iphone ja…" at bounding box center [529, 299] width 598 height 436
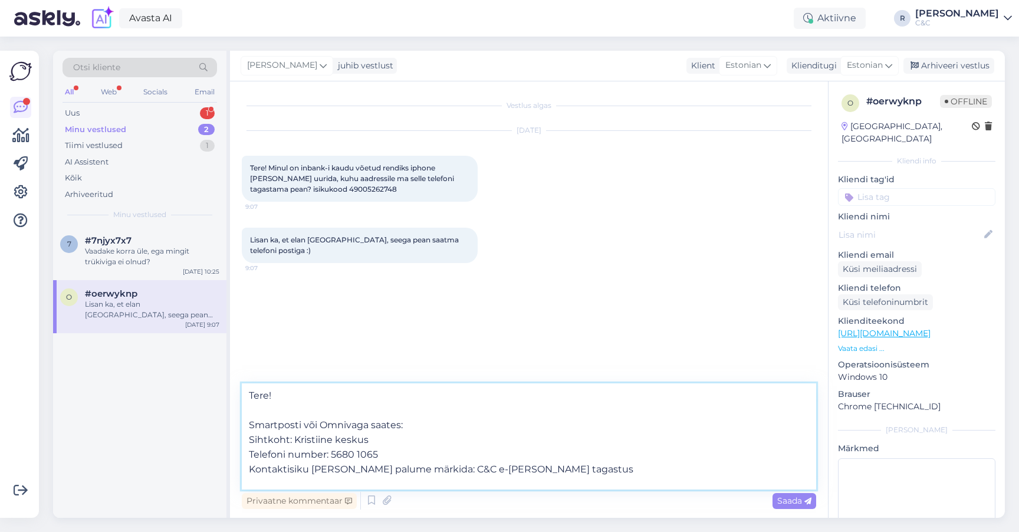
drag, startPoint x: 527, startPoint y: 469, endPoint x: 449, endPoint y: 468, distance: 78.4
click at [449, 468] on textarea "Tere! Smartposti või Omnivaga saates: Sihtkoht: Kristiine keskus Telefoni numbe…" at bounding box center [529, 436] width 574 height 106
type textarea "Tere! Smartposti või Omnivaga saates: Sihtkoht: Kristiine keskus Telefoni numbe…"
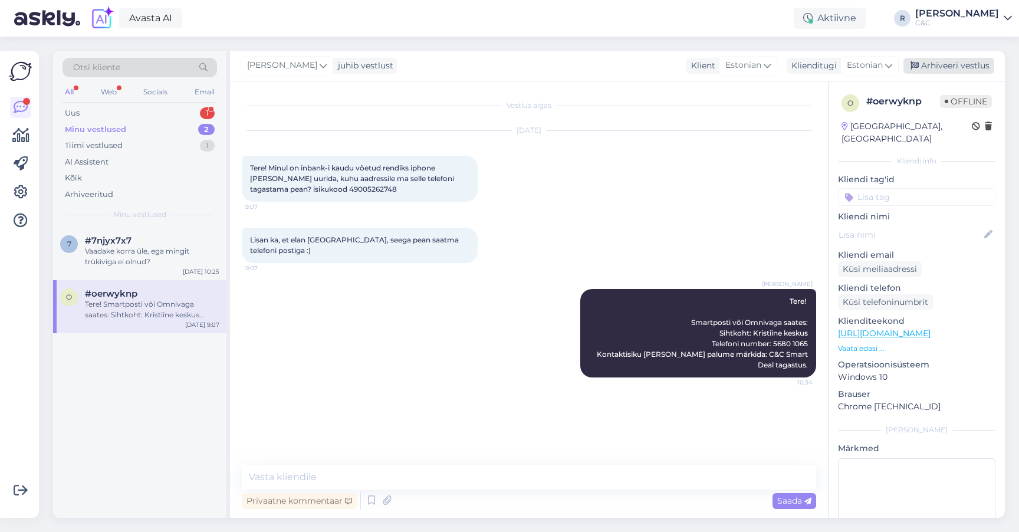
click at [964, 65] on div "Arhiveeri vestlus" at bounding box center [948, 66] width 91 height 16
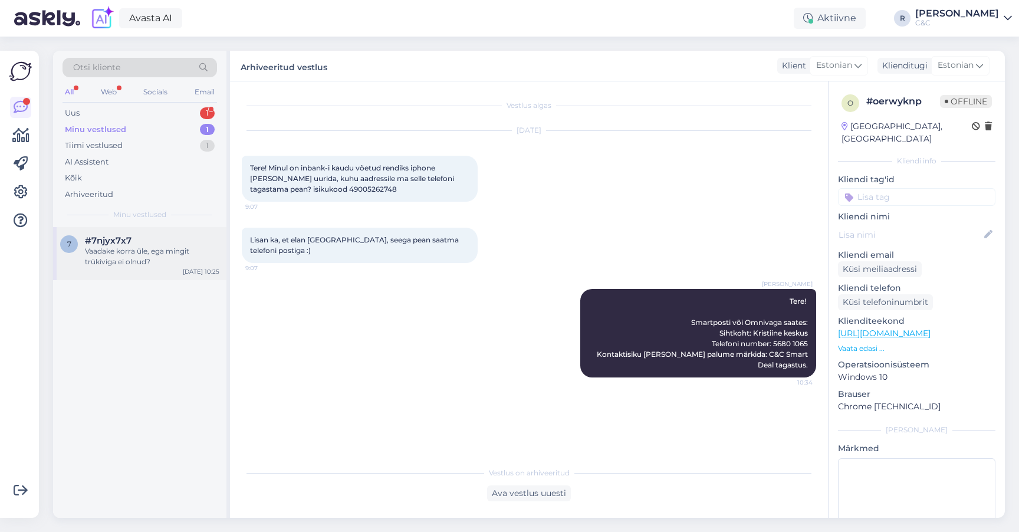
click at [174, 243] on div "#7njyx7x7" at bounding box center [152, 240] width 134 height 11
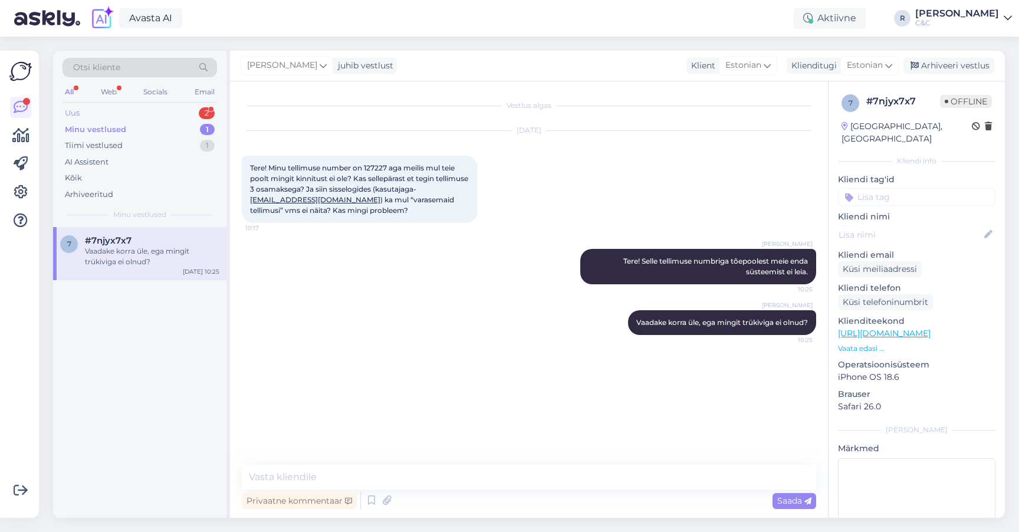
click at [170, 115] on div "Uus 2" at bounding box center [140, 113] width 154 height 17
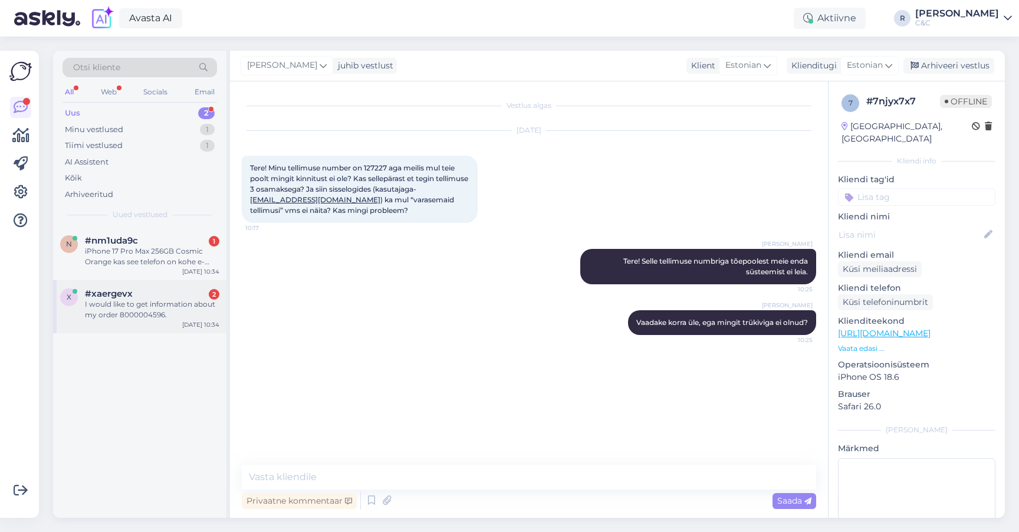
click at [113, 300] on div "I would like to get information about my order 8000004596." at bounding box center [152, 309] width 134 height 21
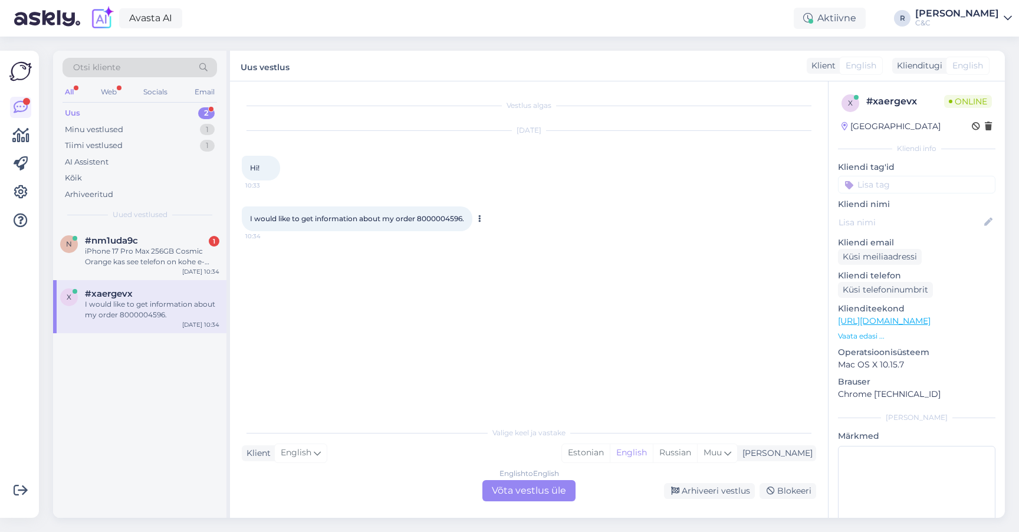
click at [437, 221] on span "I would like to get information about my order 8000004596." at bounding box center [357, 218] width 214 height 9
copy span "8000004596"
click at [521, 492] on div "English to English Võta vestlus üle" at bounding box center [528, 490] width 93 height 21
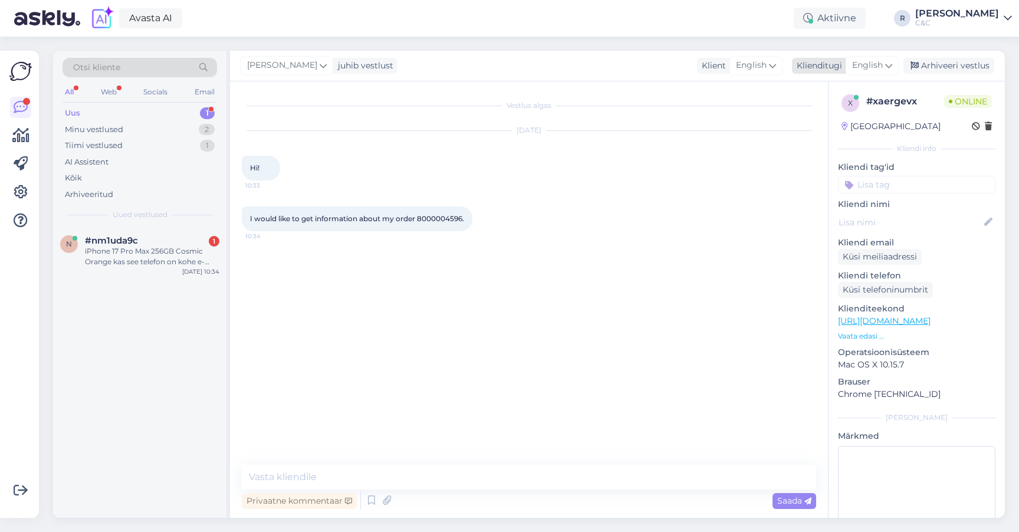
click at [893, 61] on div "English" at bounding box center [872, 65] width 53 height 19
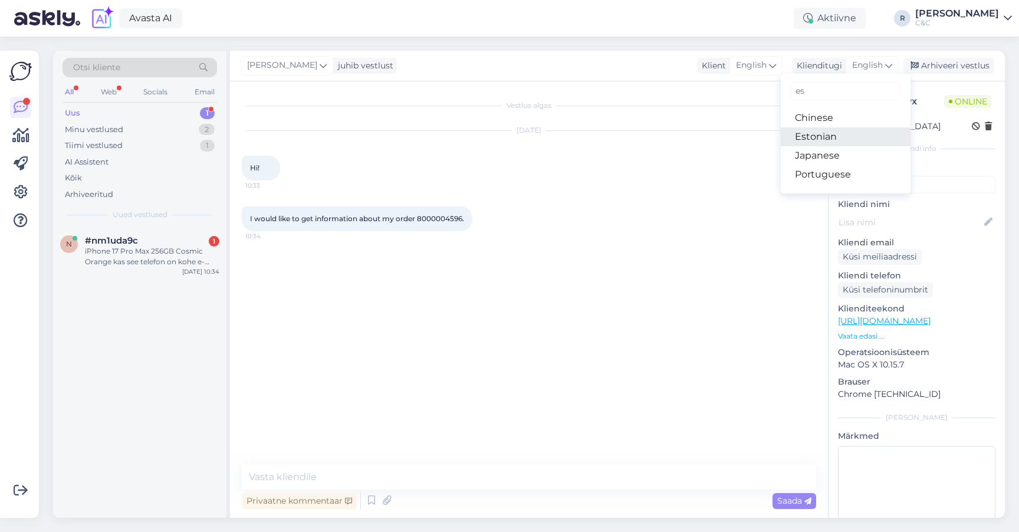
type input "es"
click at [826, 129] on link "Estonian" at bounding box center [846, 136] width 130 height 19
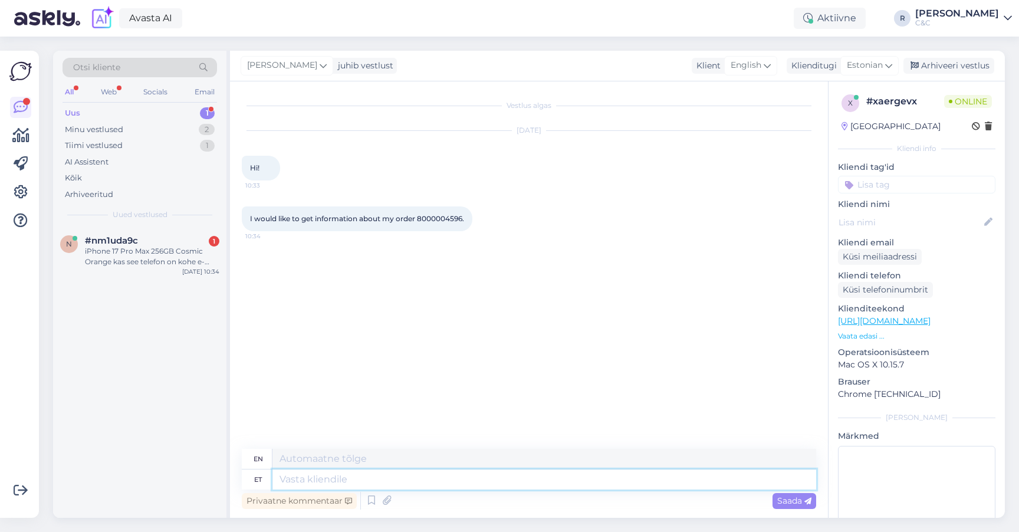
click at [415, 474] on textarea at bounding box center [544, 479] width 544 height 20
type textarea "Tere!"
type textarea "Hello!"
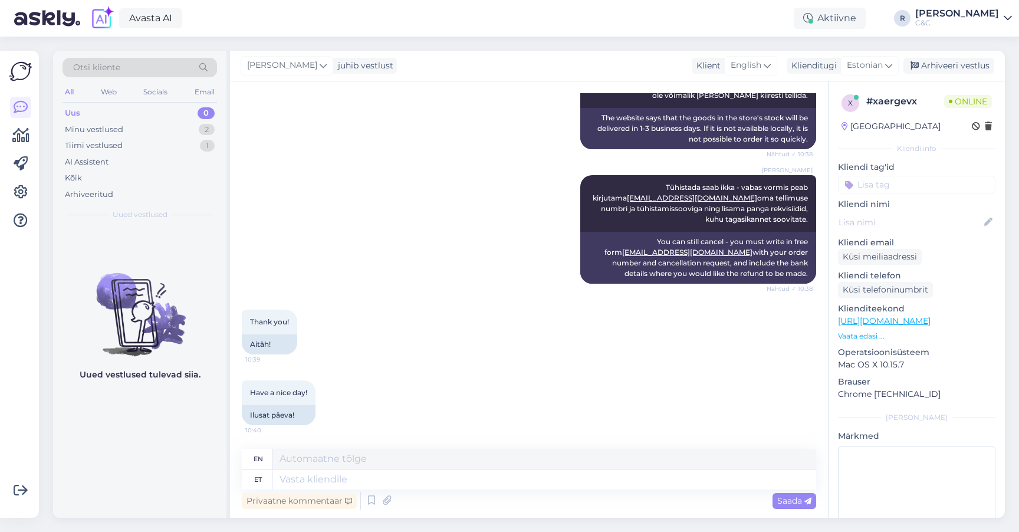
scroll to position [479, 0]
click at [415, 485] on textarea at bounding box center [544, 479] width 544 height 20
type textarea "Teile ka"
type textarea "For you"
type textarea "Teile ka!"
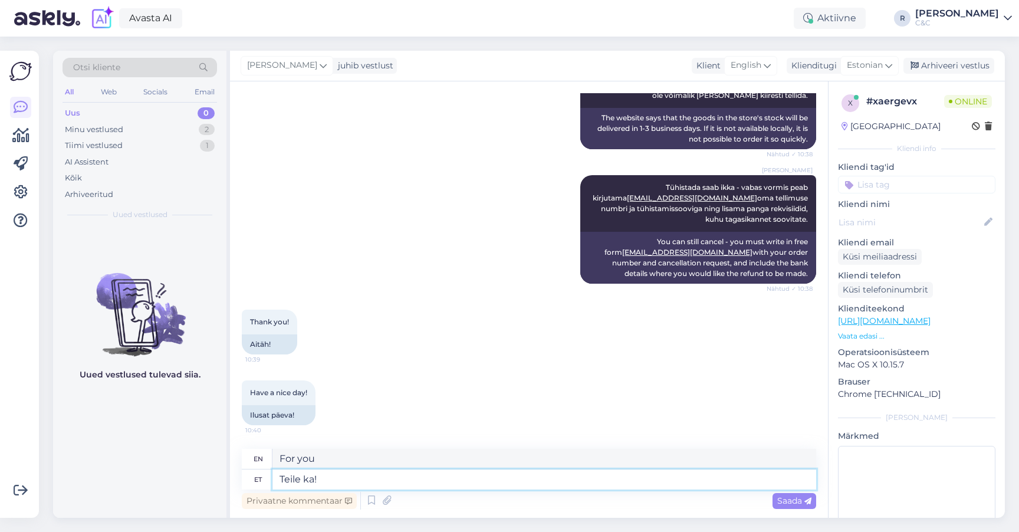
type textarea "To you too!"
type textarea "Teile ka! :)"
type textarea "To you too! :)"
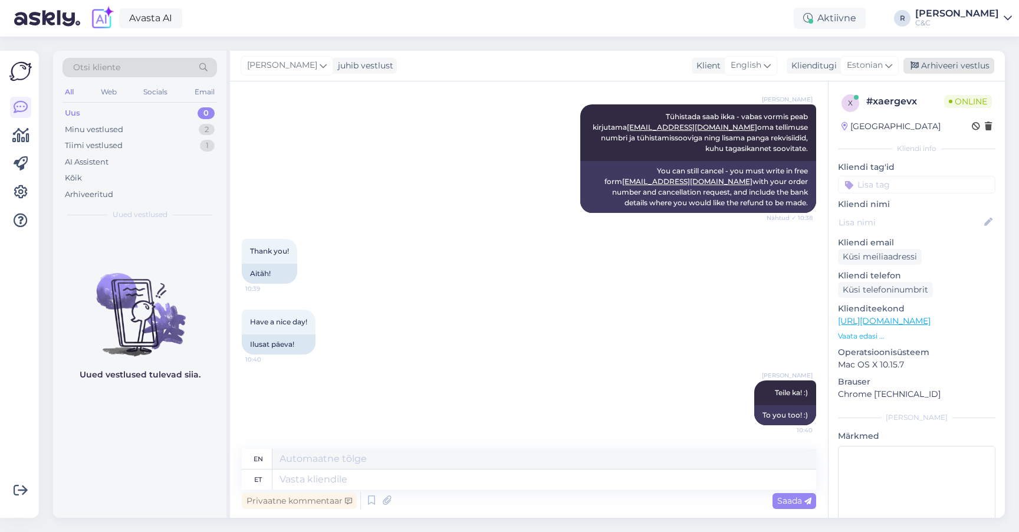
click at [956, 63] on div "Arhiveeri vestlus" at bounding box center [948, 66] width 91 height 16
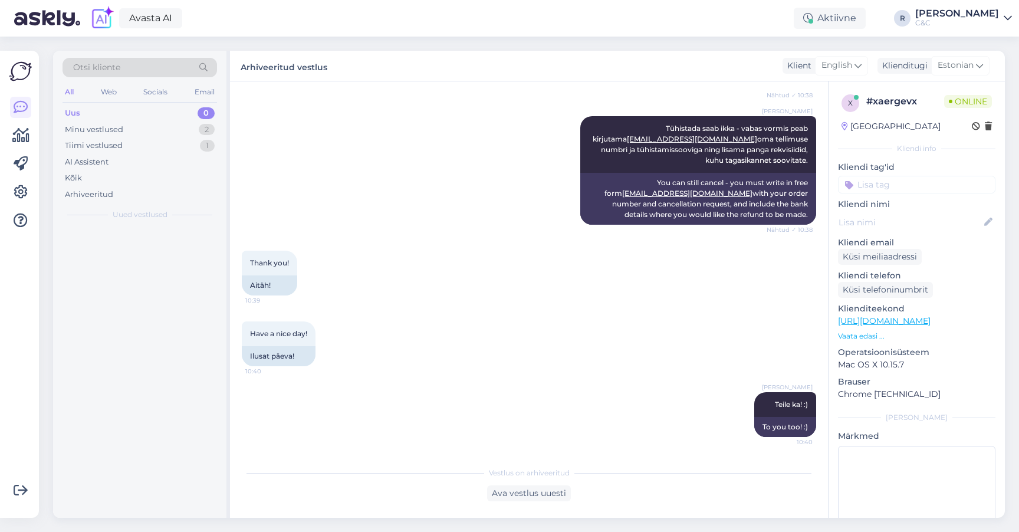
scroll to position [538, 0]
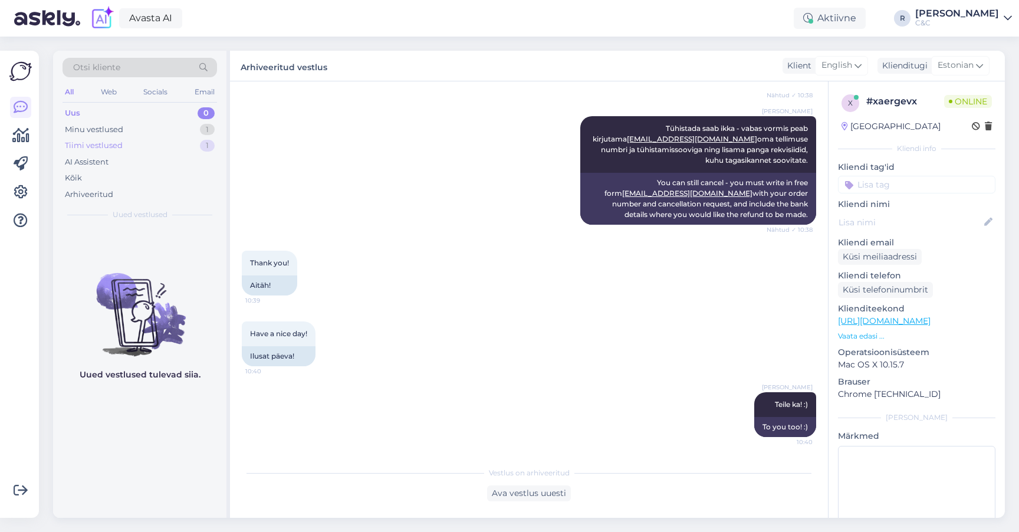
click at [154, 138] on div "Tiimi vestlused 1" at bounding box center [140, 145] width 154 height 17
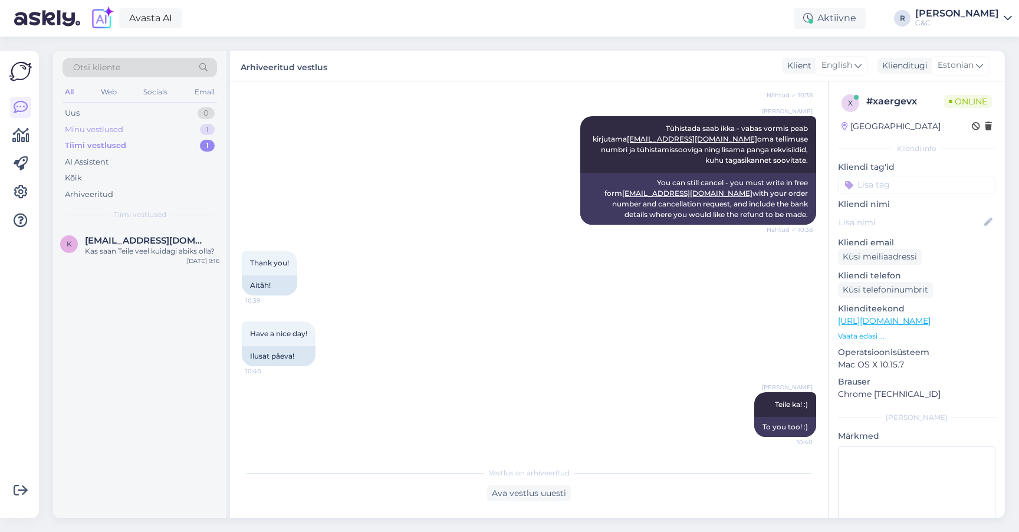
click at [154, 131] on div "Minu vestlused 1" at bounding box center [140, 129] width 154 height 17
click at [126, 246] on div "Vaadake korra üle, ega mingit trükiviga ei olnud?" at bounding box center [152, 256] width 134 height 21
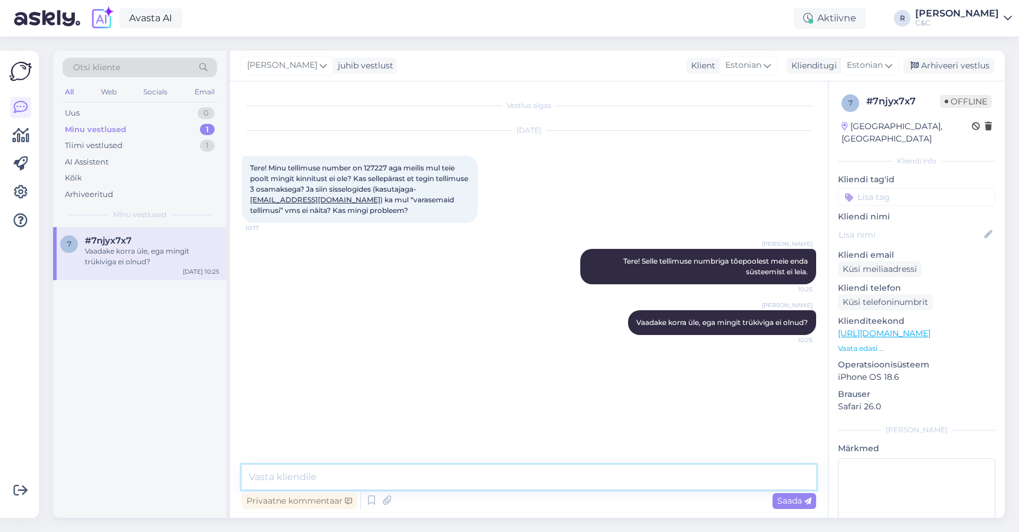
click at [581, 486] on textarea at bounding box center [529, 477] width 574 height 25
type textarea "Tegin"
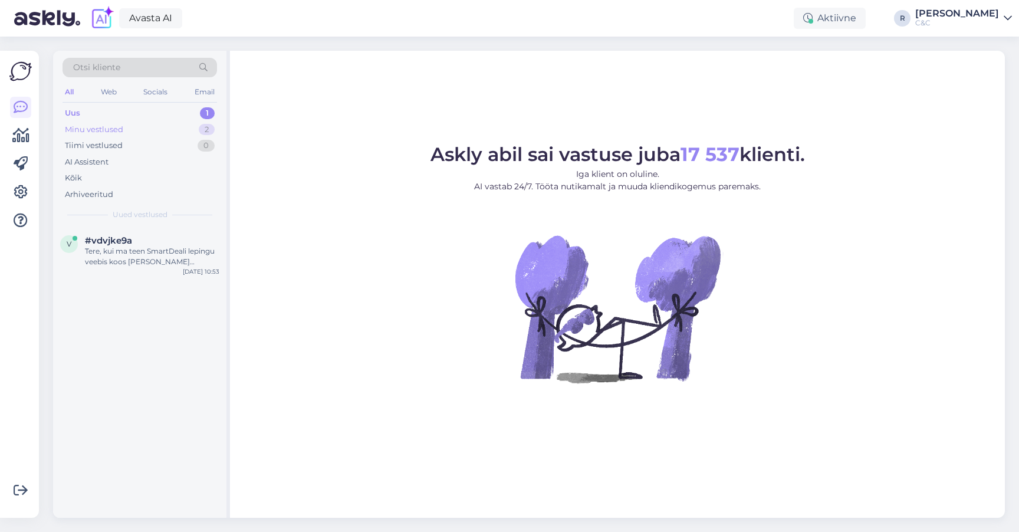
click at [200, 131] on div "2" at bounding box center [207, 130] width 16 height 12
click at [158, 244] on div "#7njyx7x7" at bounding box center [152, 240] width 134 height 11
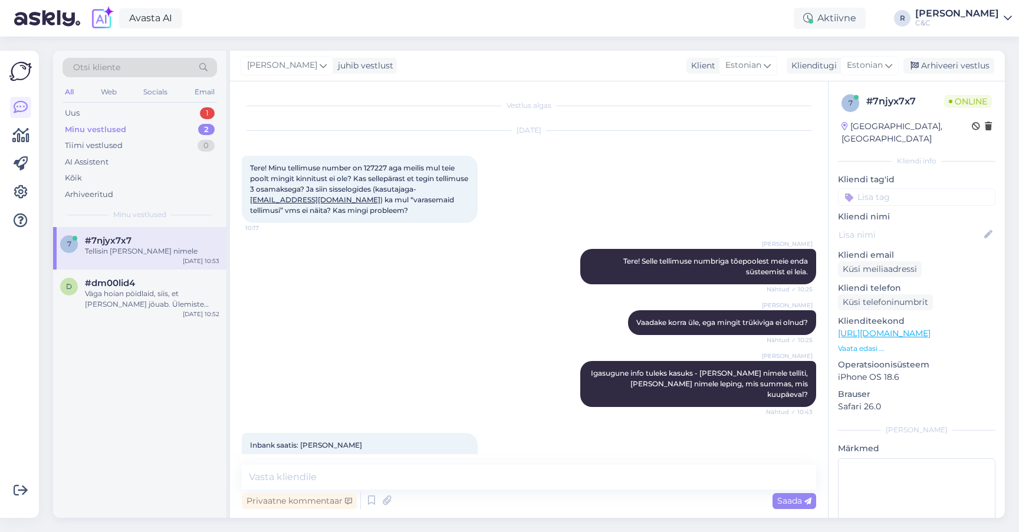
scroll to position [237, 0]
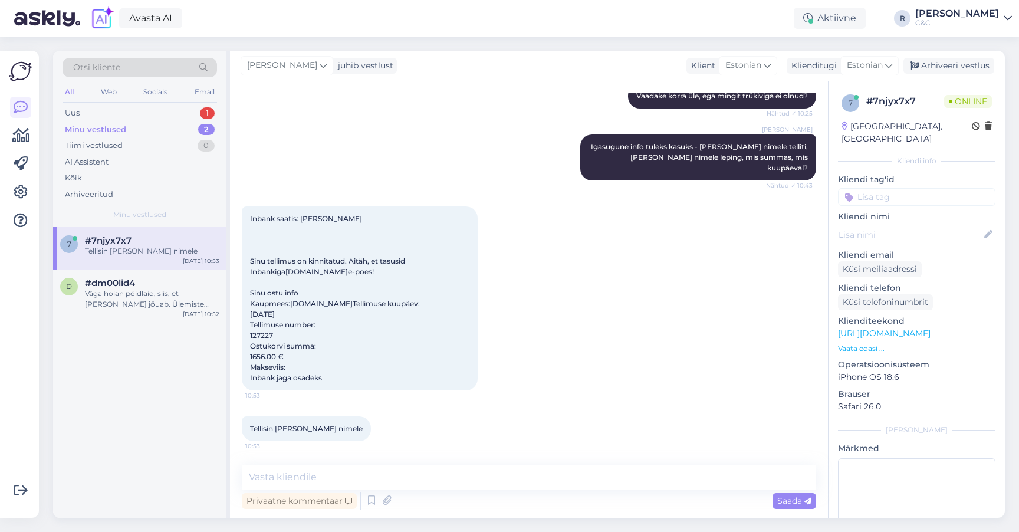
click at [157, 103] on div "Otsi kliente All Web Socials Email Uus 1 Minu vestlused 2 Tiimi vestlused 0 AI …" at bounding box center [139, 139] width 173 height 176
click at [157, 108] on div "Uus 1" at bounding box center [140, 113] width 154 height 17
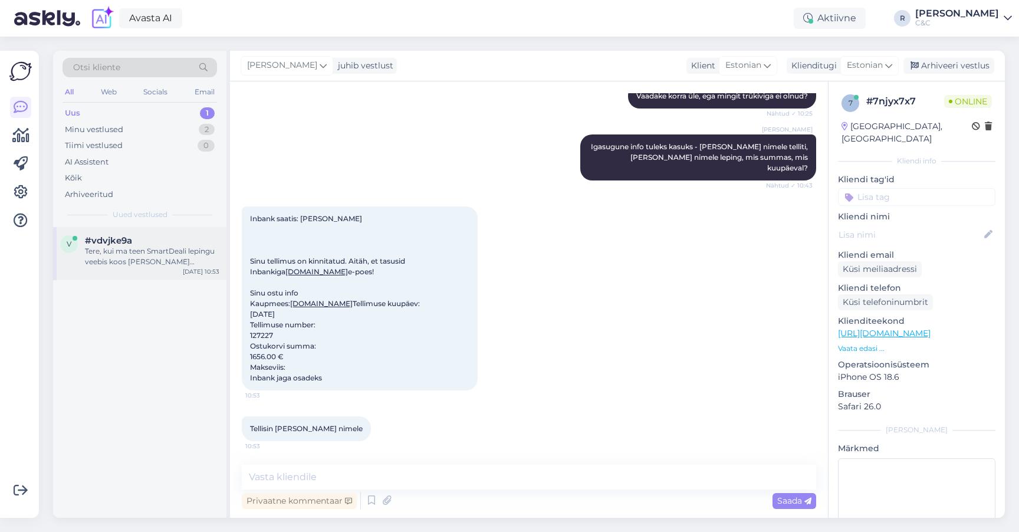
click at [152, 268] on div "v #vdvjke9a Tere, kui ma teen SmartDeali lepingu veebis koos oma vana seadme mü…" at bounding box center [139, 253] width 173 height 53
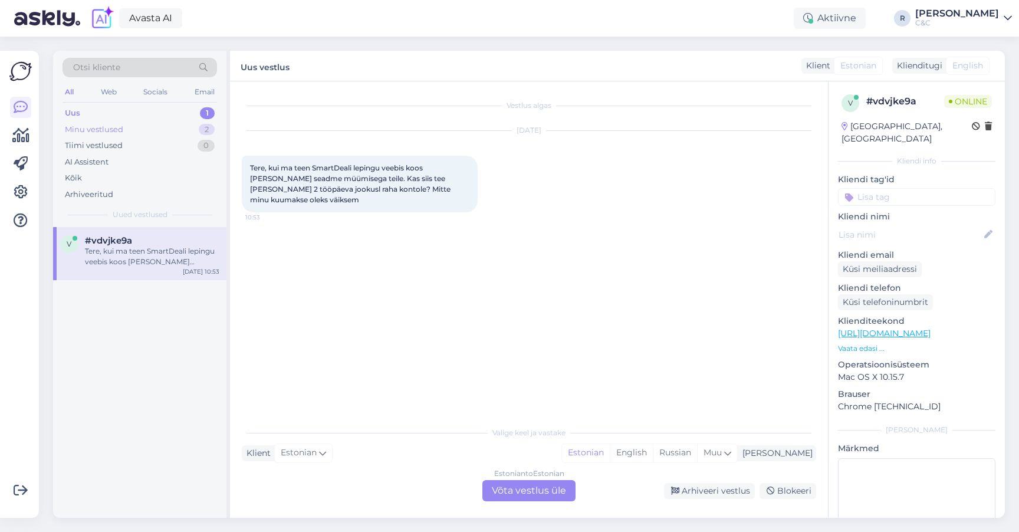
click at [123, 126] on div "Minu vestlused" at bounding box center [94, 130] width 58 height 12
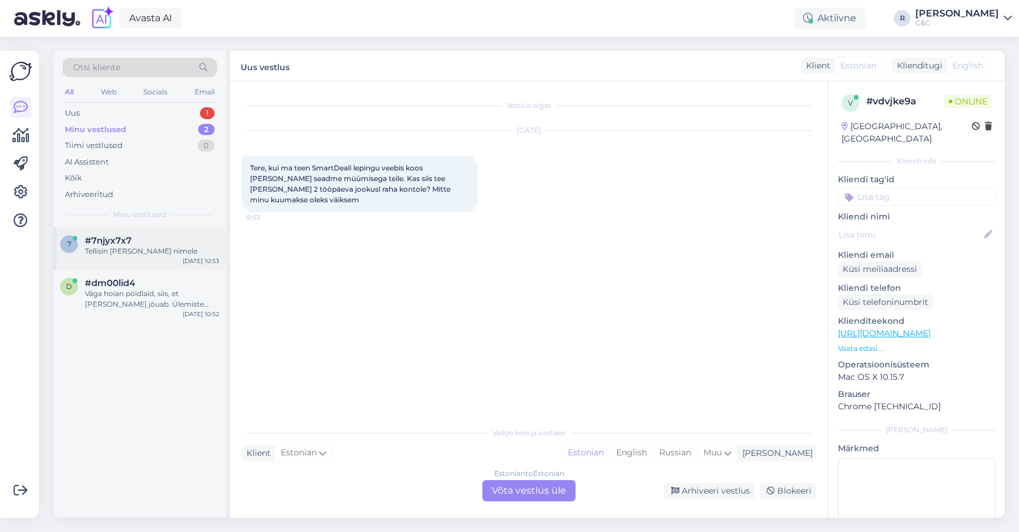
click at [132, 239] on div "#7njyx7x7" at bounding box center [152, 240] width 134 height 11
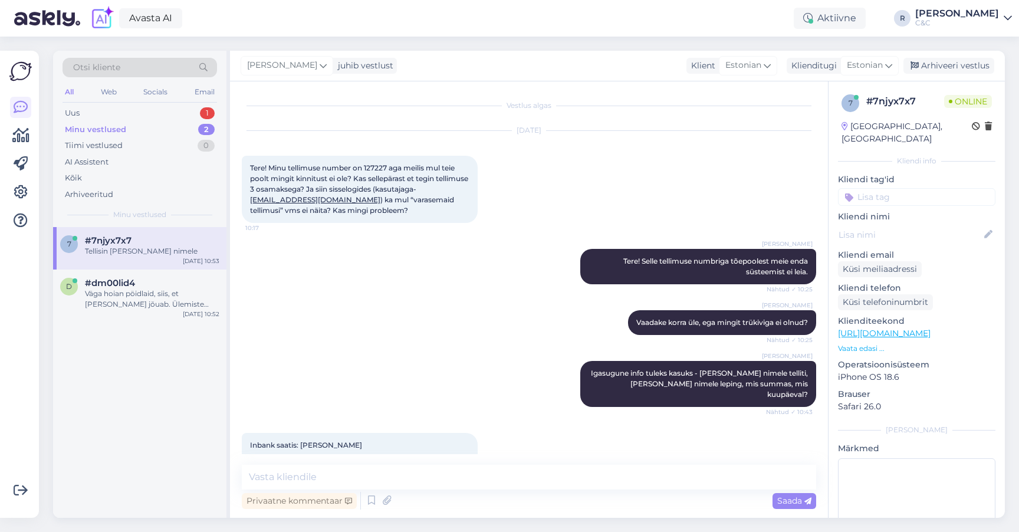
scroll to position [237, 0]
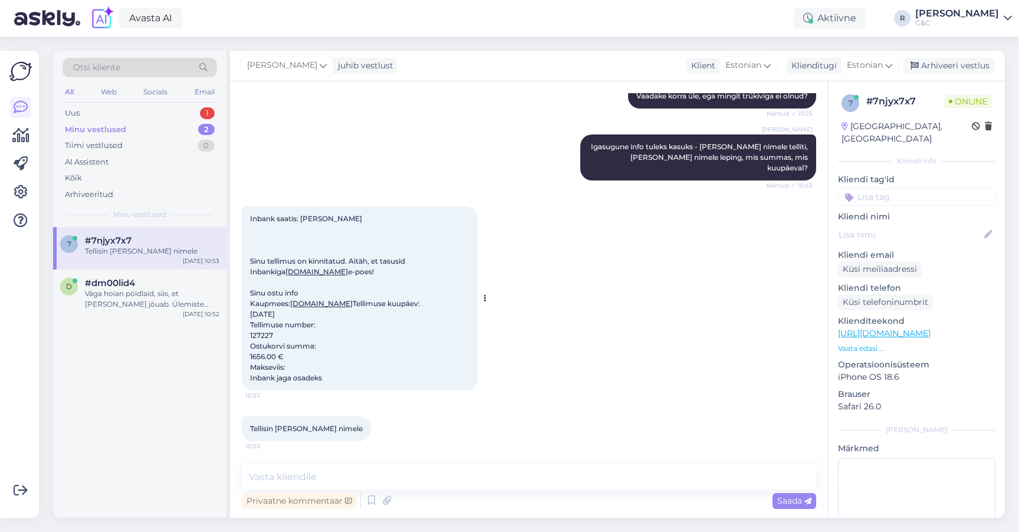
click at [267, 337] on span "Inbank saatis: Hea Katriin Sinu tellimus on kinnitatud. Aitäh, et tasusid Inban…" at bounding box center [335, 298] width 170 height 168
copy span "127227"
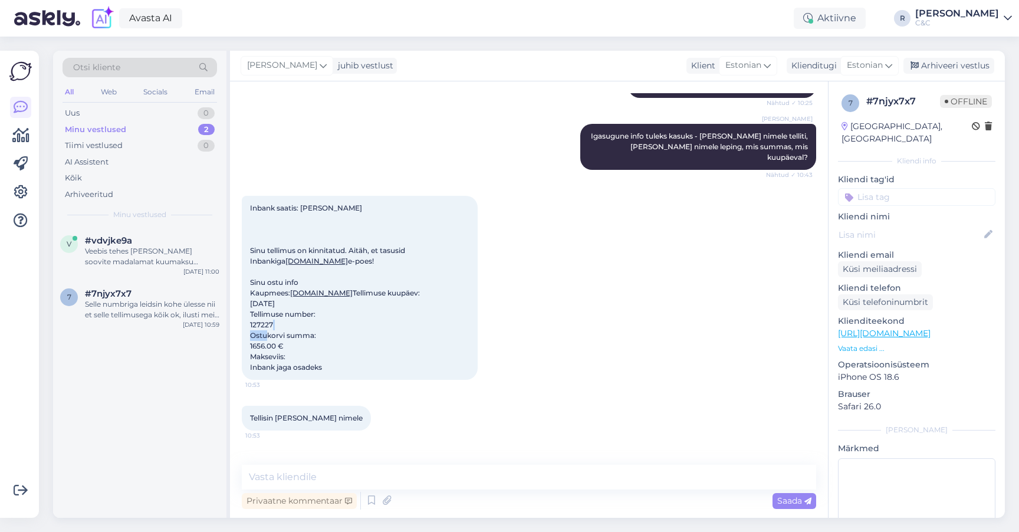
scroll to position [533, 0]
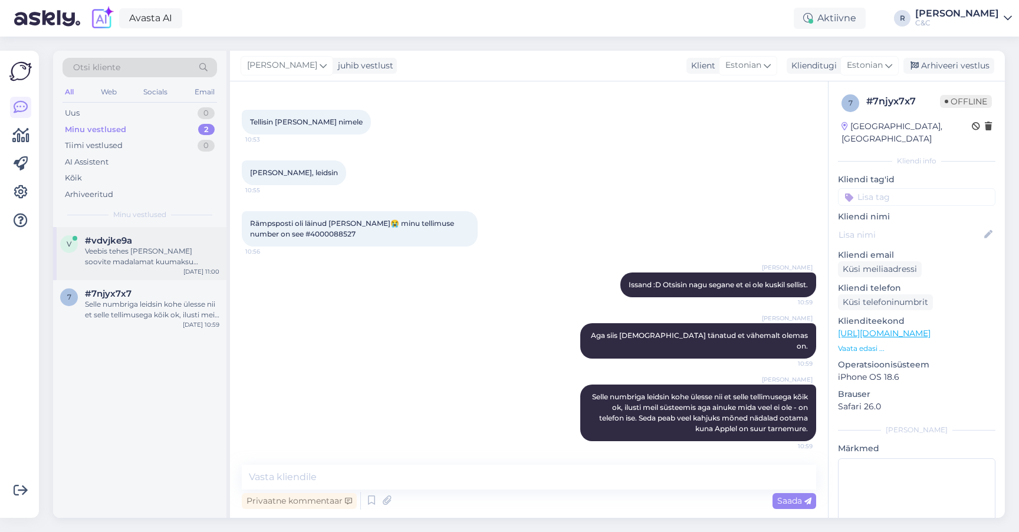
click at [166, 258] on div "Veebis tehes küll, kui soovite madalamat kuumaksu SmartDealile siis seda tuleb …" at bounding box center [152, 256] width 134 height 21
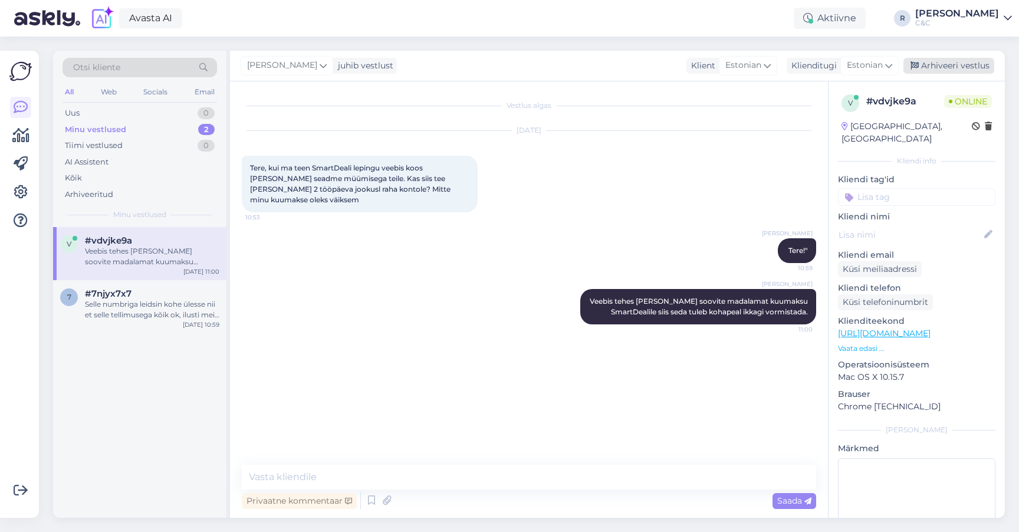
click at [953, 72] on div "Arhiveeri vestlus" at bounding box center [948, 66] width 91 height 16
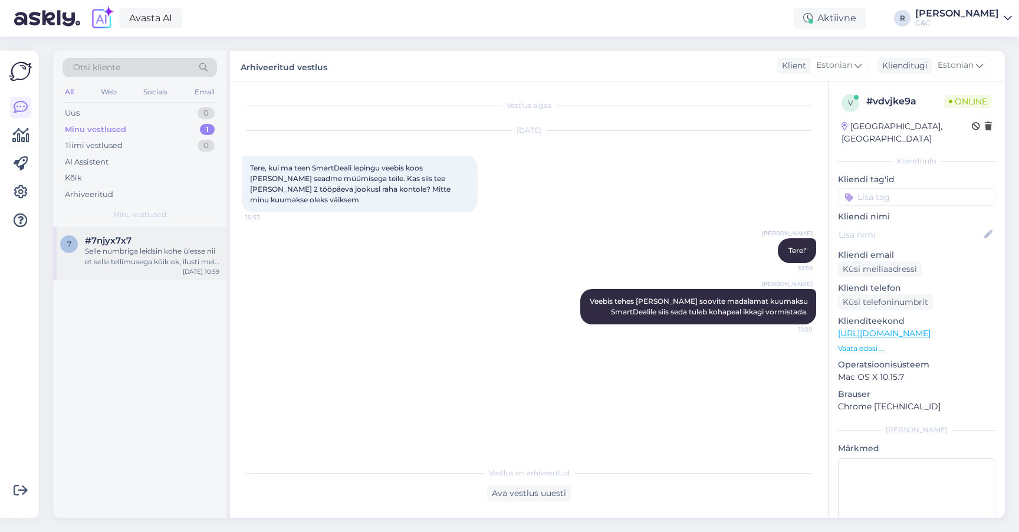
click at [156, 271] on div "7 #7njyx7x7 Selle numbriga leidsin kohe ülesse nii et selle tellimusega kõik ok…" at bounding box center [139, 253] width 173 height 53
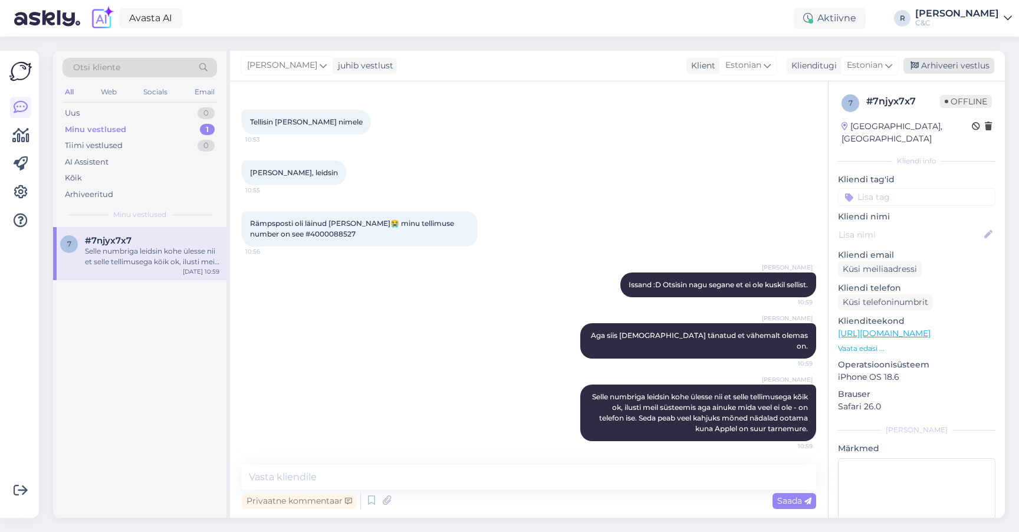
click at [941, 67] on div "Arhiveeri vestlus" at bounding box center [948, 66] width 91 height 16
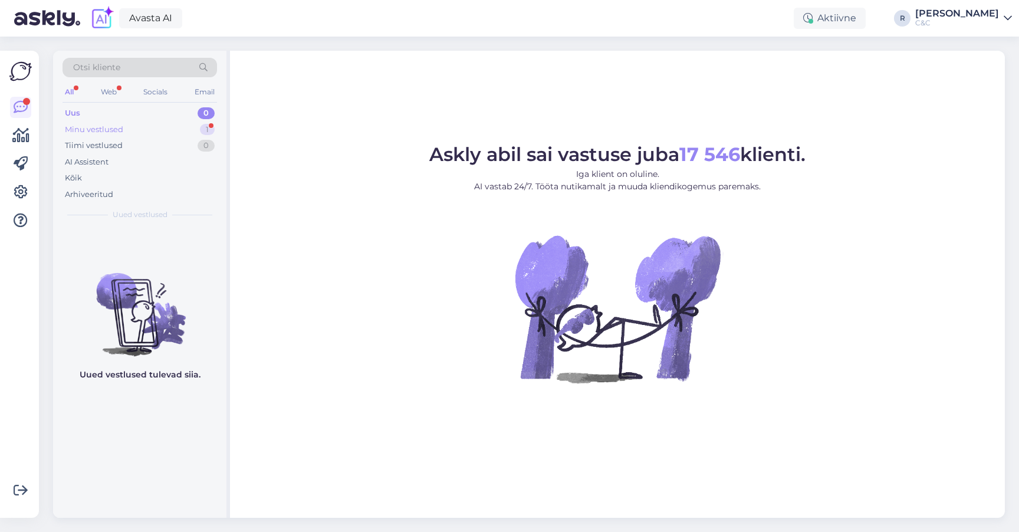
click at [114, 135] on div "Minu vestlused 1" at bounding box center [140, 129] width 154 height 17
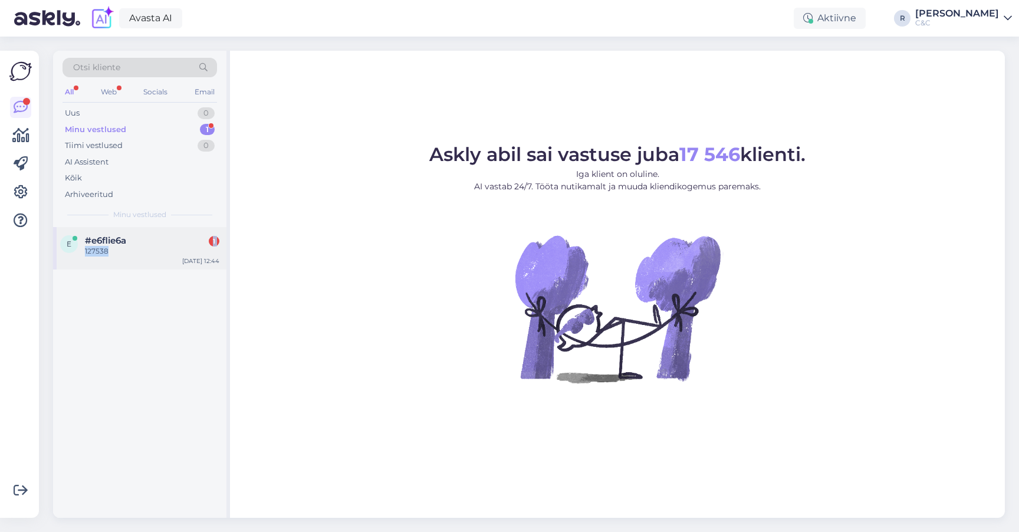
click at [163, 244] on div "#e6flie6a 1 127538" at bounding box center [152, 245] width 134 height 21
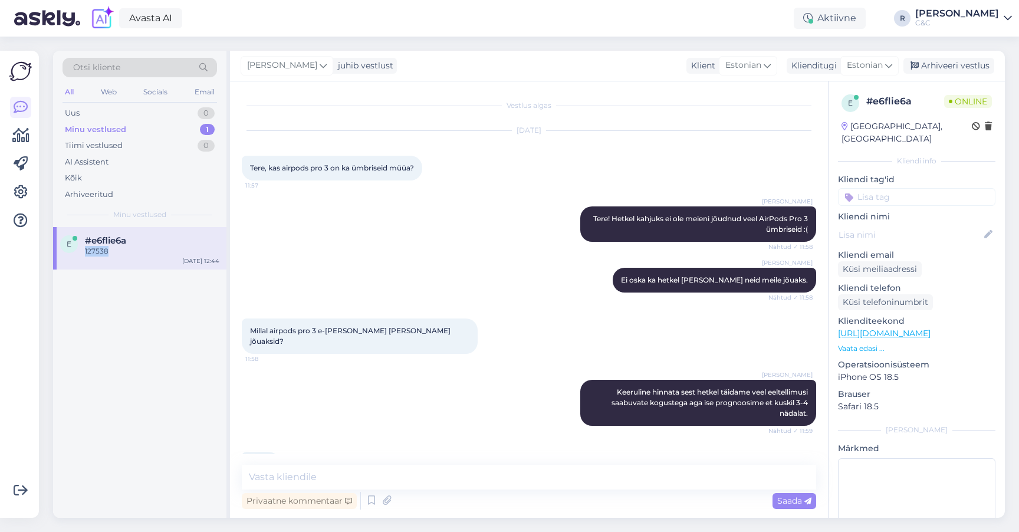
scroll to position [375, 0]
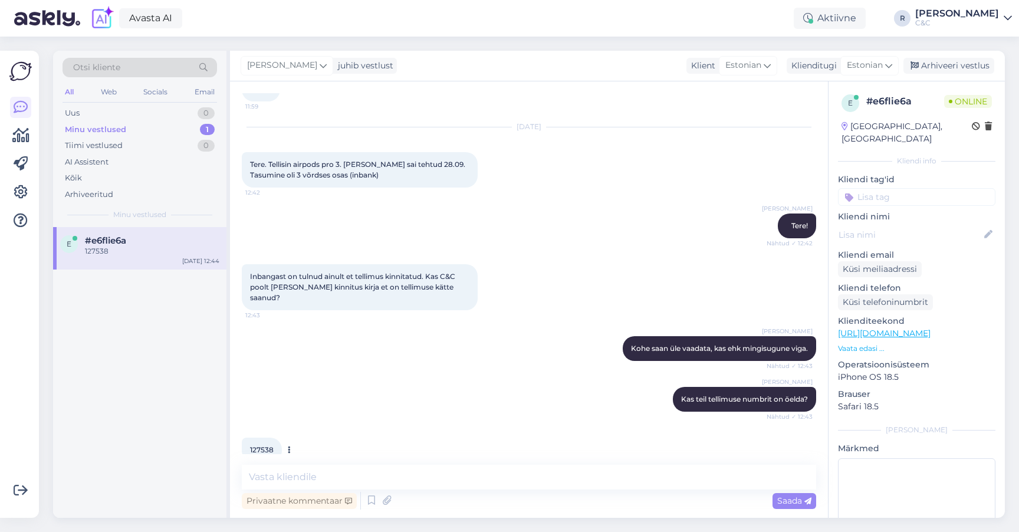
click at [259, 438] on div "127538 12:44" at bounding box center [262, 450] width 40 height 25
click at [259, 445] on span "127538" at bounding box center [262, 449] width 24 height 9
copy div "127538 12:44"
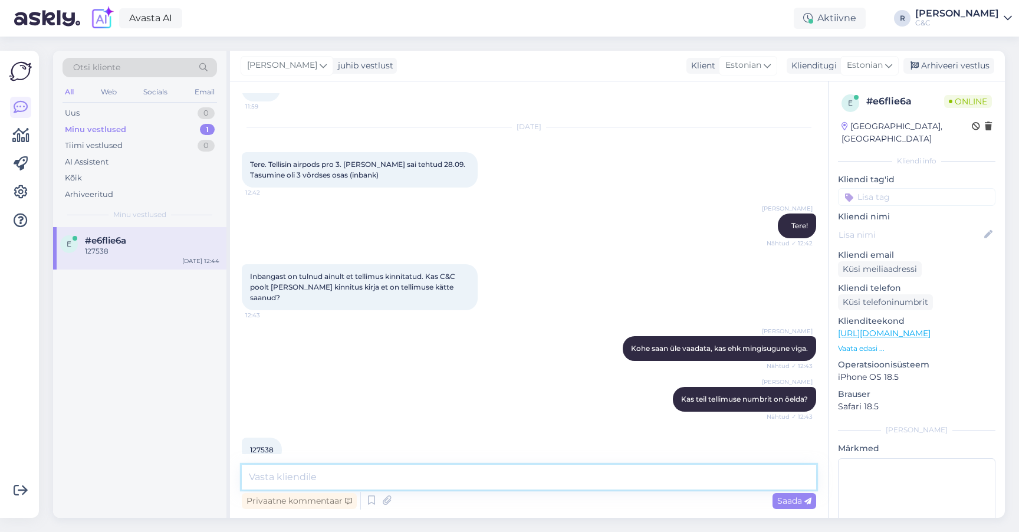
click at [417, 476] on textarea at bounding box center [529, 477] width 574 height 25
type textarea "[PERSON_NAME] nimele sai tehtud?"
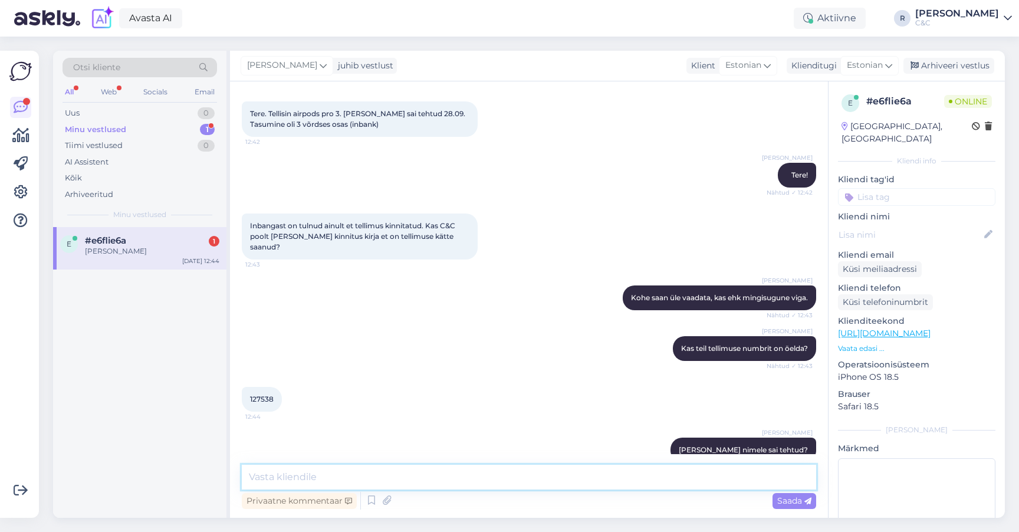
scroll to position [476, 0]
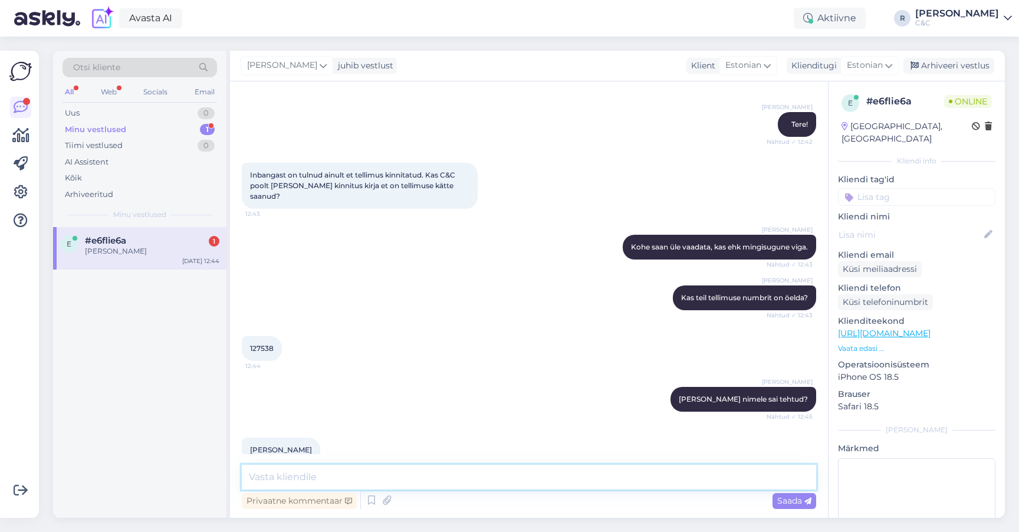
click at [353, 484] on textarea at bounding box center [529, 477] width 574 height 25
type textarea "Ü"
type textarea "Panin meilile teile tellimuse kinnituse."
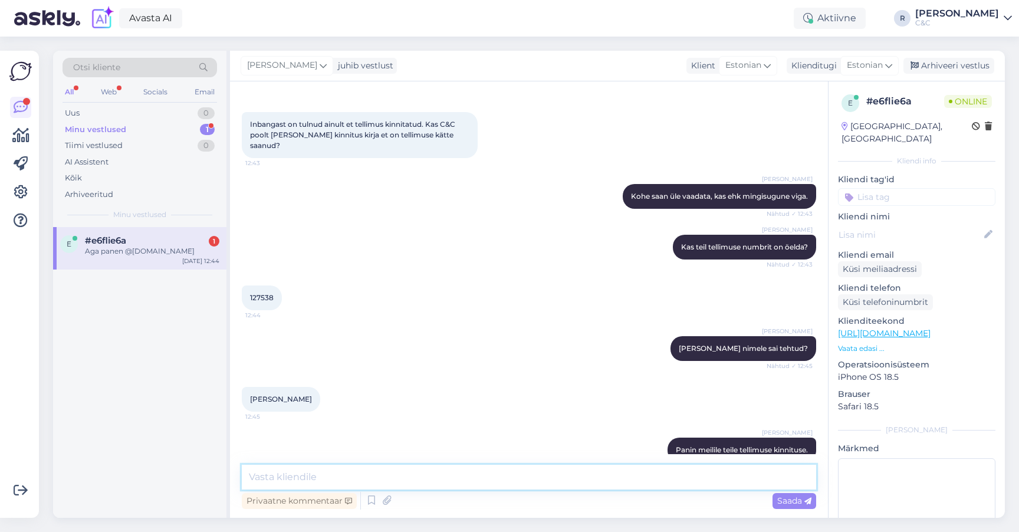
scroll to position [690, 0]
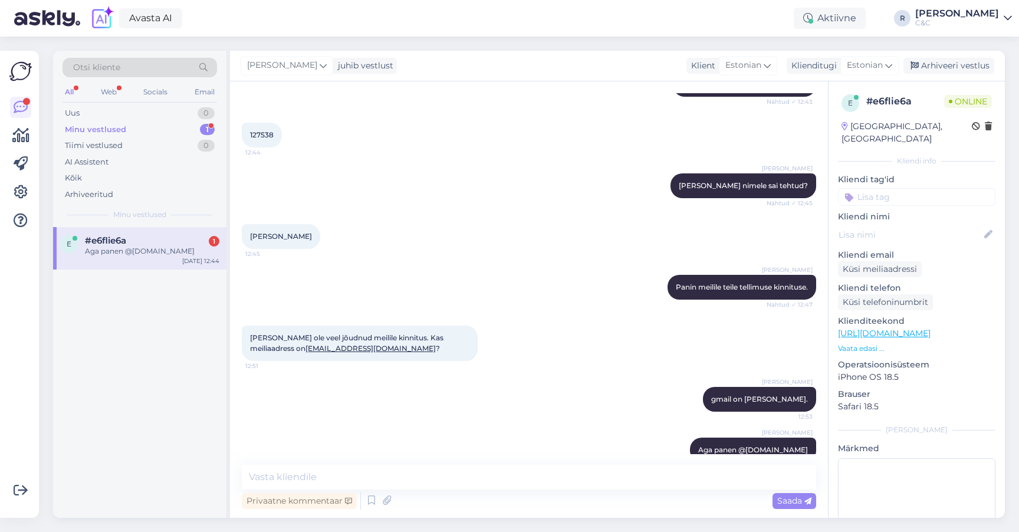
click at [163, 239] on div "#e6flie6a 1" at bounding box center [152, 240] width 134 height 11
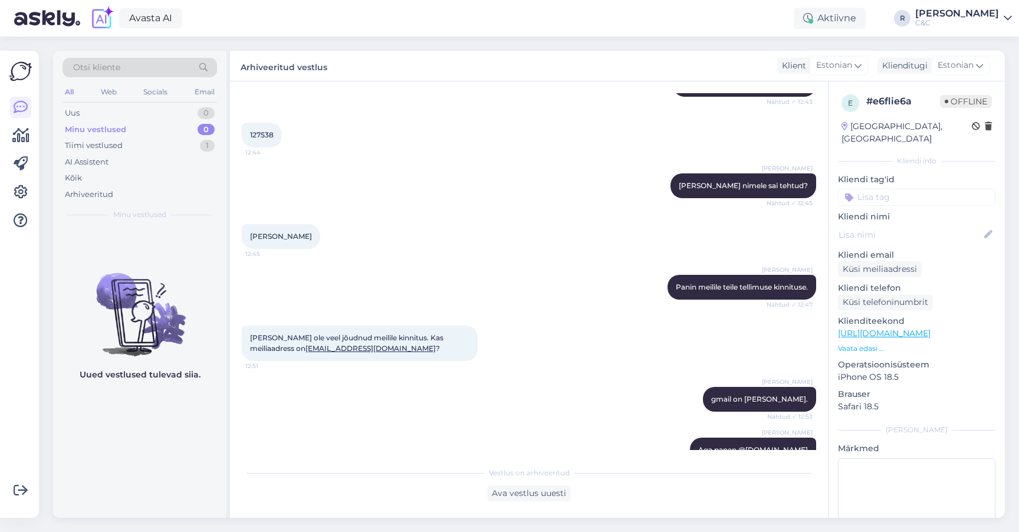
scroll to position [791, 0]
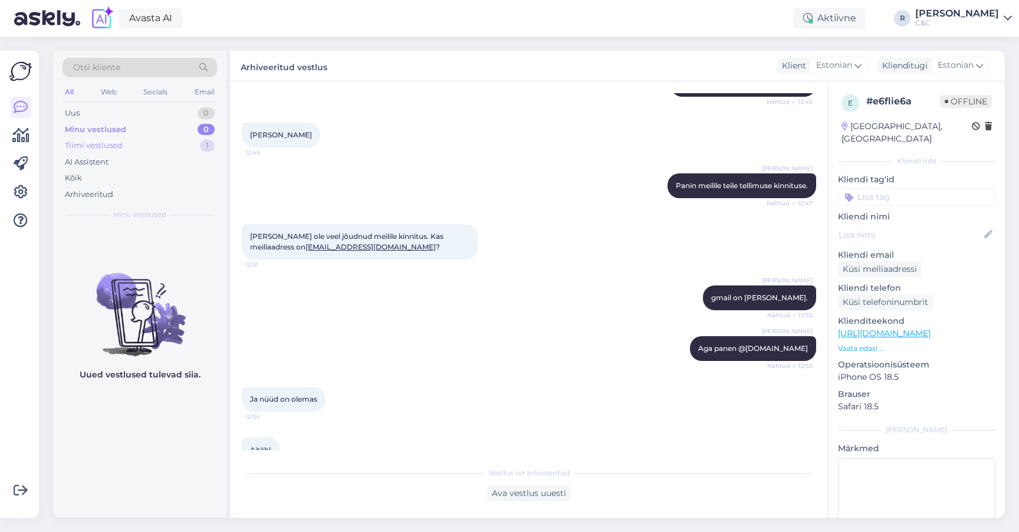
click at [199, 150] on div "Tiimi vestlused 1" at bounding box center [140, 145] width 154 height 17
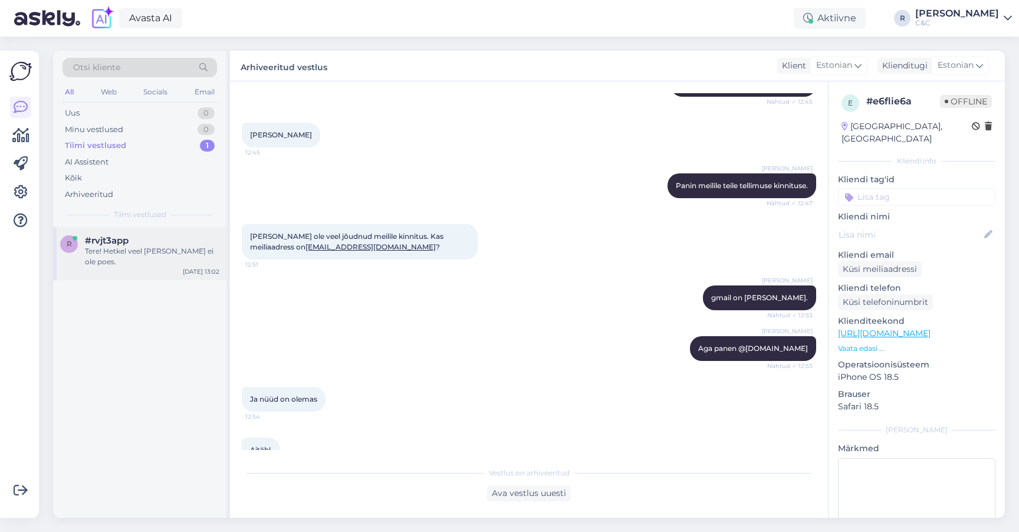
click at [133, 246] on div "Tere! Hetkel veel [PERSON_NAME] ei ole poes." at bounding box center [152, 256] width 134 height 21
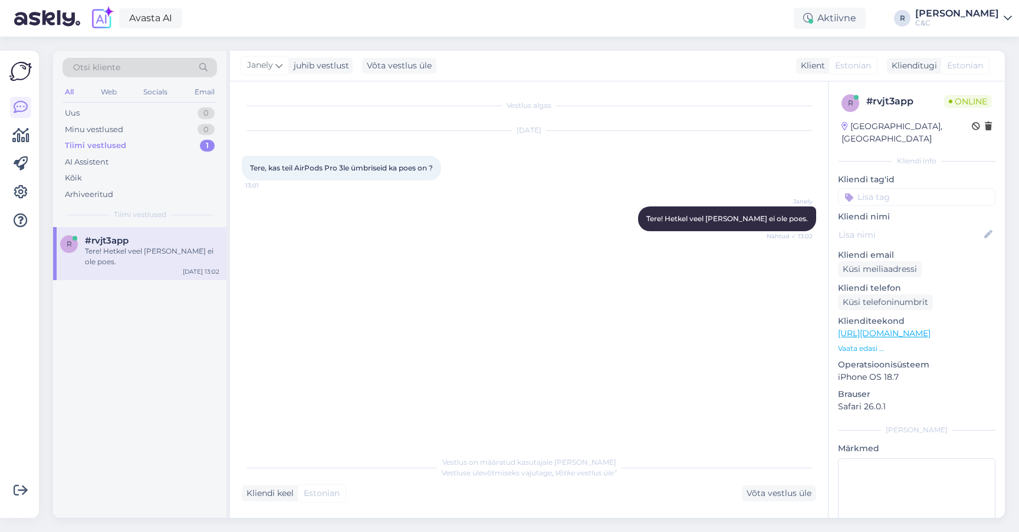
scroll to position [0, 0]
